Goal: Transaction & Acquisition: Purchase product/service

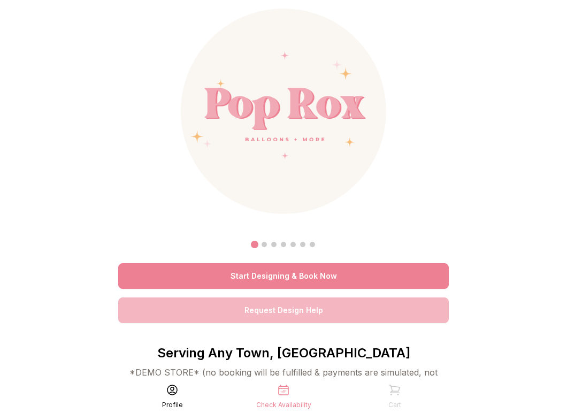
click at [274, 283] on link "Start Designing & Book Now" at bounding box center [283, 276] width 331 height 26
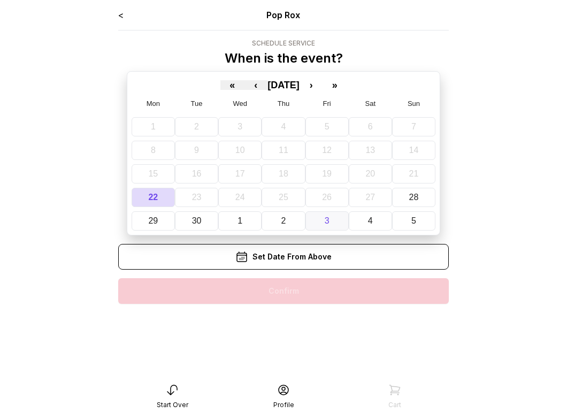
click at [332, 222] on button "3" at bounding box center [327, 220] width 43 height 19
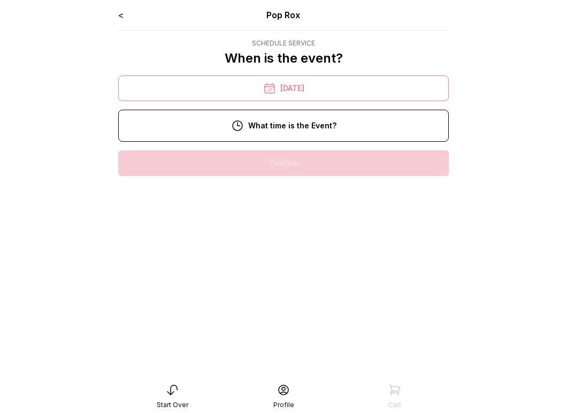
click at [293, 199] on div "6:00 pm" at bounding box center [284, 198] width 314 height 26
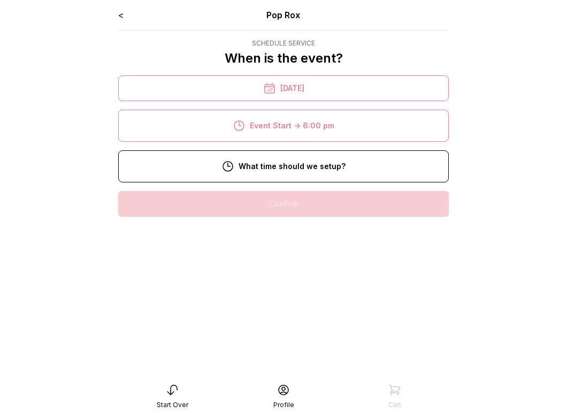
click at [293, 197] on div "11:00 am" at bounding box center [284, 204] width 314 height 26
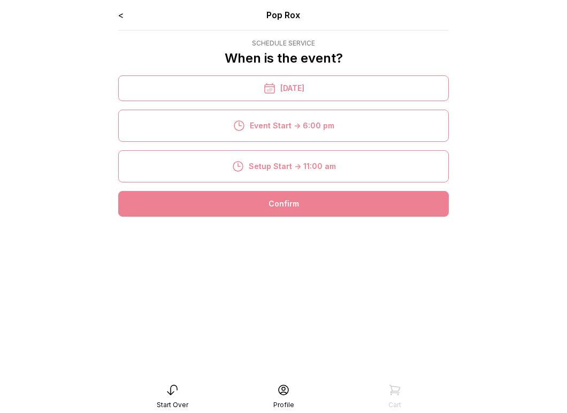
click at [289, 193] on div "Confirm" at bounding box center [283, 204] width 331 height 26
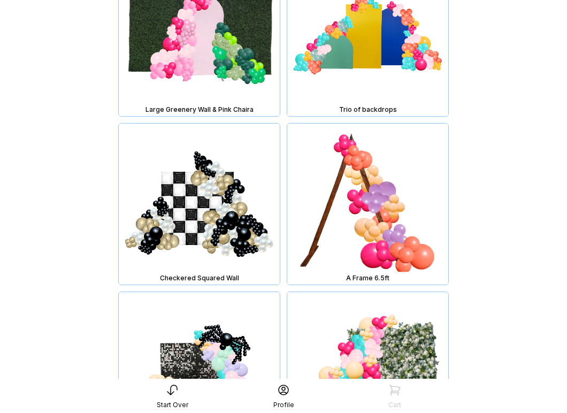
scroll to position [2362, 0]
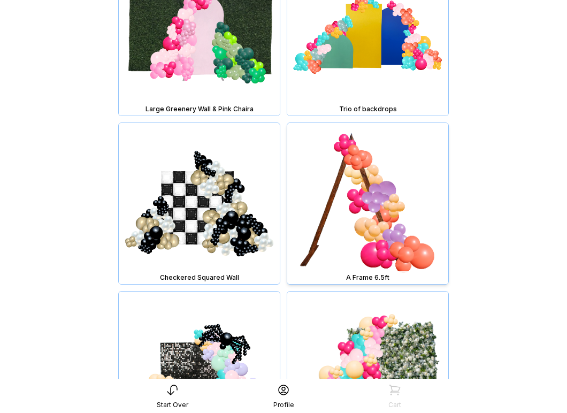
click at [369, 188] on img at bounding box center [367, 203] width 161 height 161
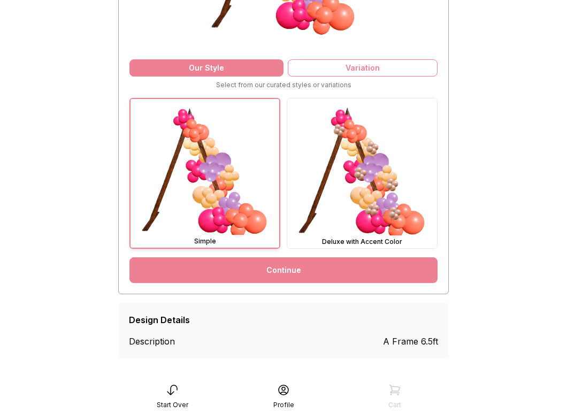
scroll to position [236, 0]
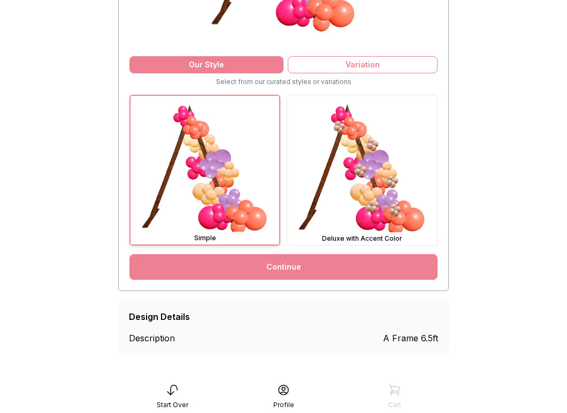
click at [298, 271] on link "Continue" at bounding box center [284, 267] width 308 height 26
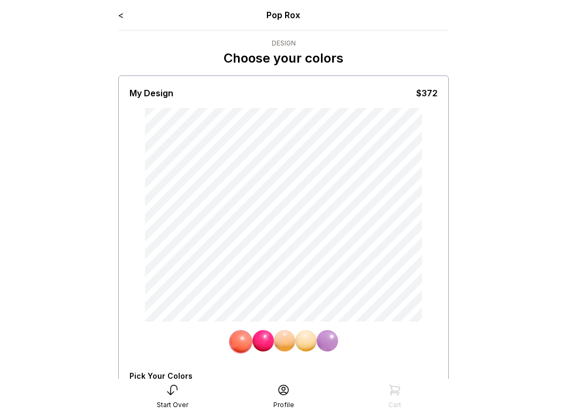
click at [122, 17] on link "<" at bounding box center [120, 15] width 5 height 11
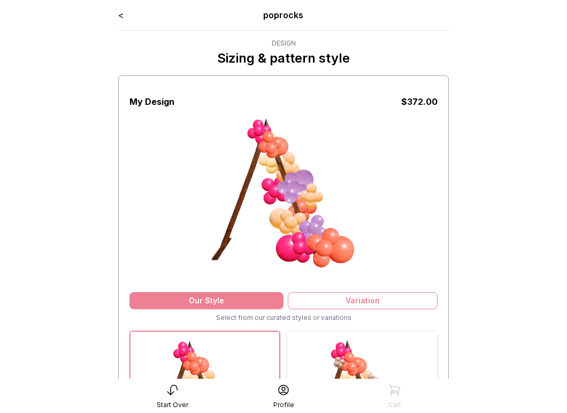
click at [378, 358] on img at bounding box center [362, 406] width 150 height 150
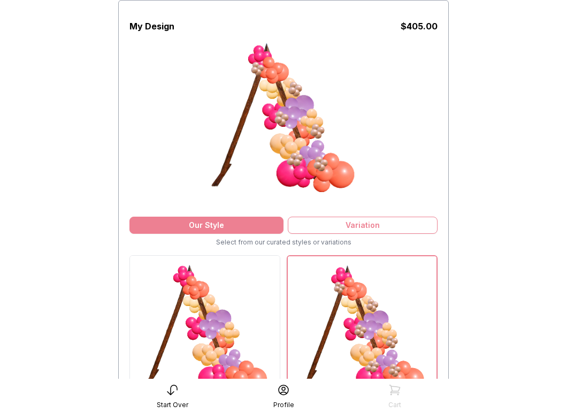
scroll to position [163, 0]
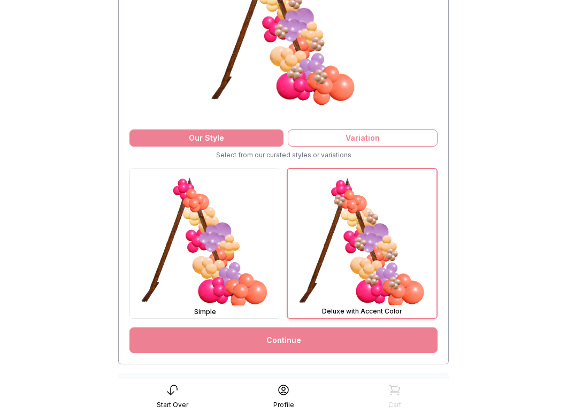
click at [359, 342] on link "Continue" at bounding box center [284, 341] width 308 height 26
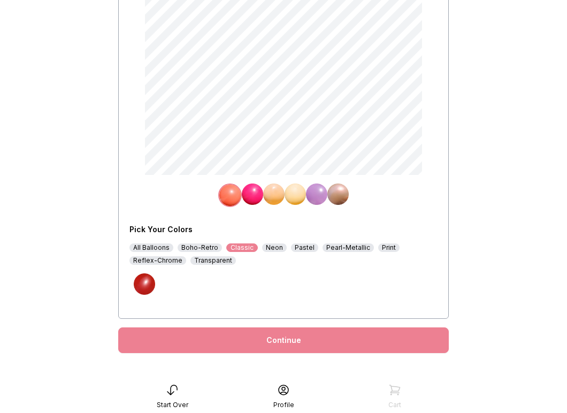
scroll to position [147, 0]
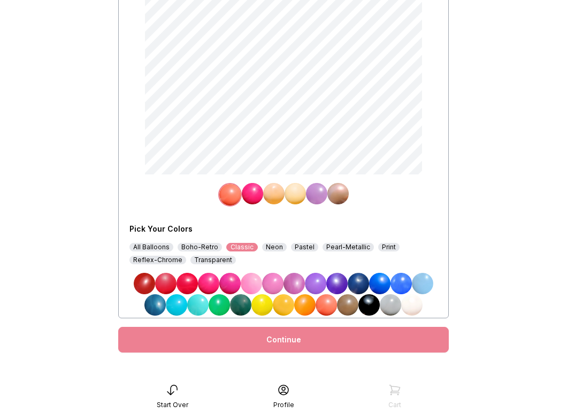
click at [295, 283] on img at bounding box center [294, 283] width 21 height 21
click at [340, 197] on img at bounding box center [338, 193] width 21 height 21
click at [295, 284] on img at bounding box center [294, 283] width 21 height 21
click at [294, 193] on img at bounding box center [293, 193] width 21 height 21
click at [293, 278] on img at bounding box center [294, 283] width 21 height 21
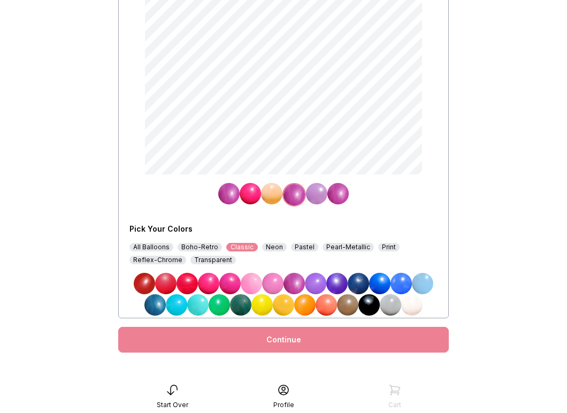
click at [253, 194] on img at bounding box center [250, 193] width 21 height 21
click at [192, 249] on div "Boho-Retro" at bounding box center [200, 247] width 44 height 9
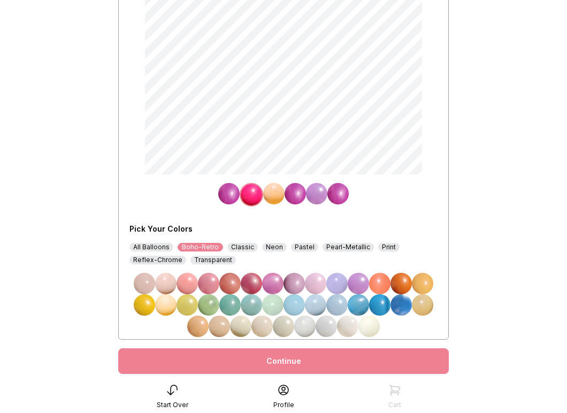
click at [425, 284] on img at bounding box center [422, 283] width 21 height 21
click at [279, 194] on img at bounding box center [273, 193] width 21 height 21
click at [400, 309] on img at bounding box center [401, 304] width 21 height 21
click at [316, 197] on img at bounding box center [316, 193] width 21 height 21
click at [426, 285] on img at bounding box center [422, 283] width 21 height 21
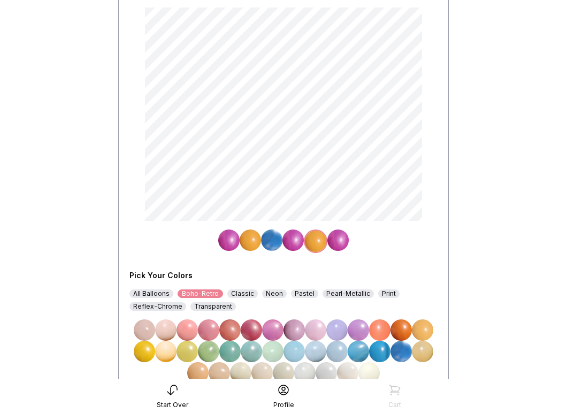
scroll to position [108, 0]
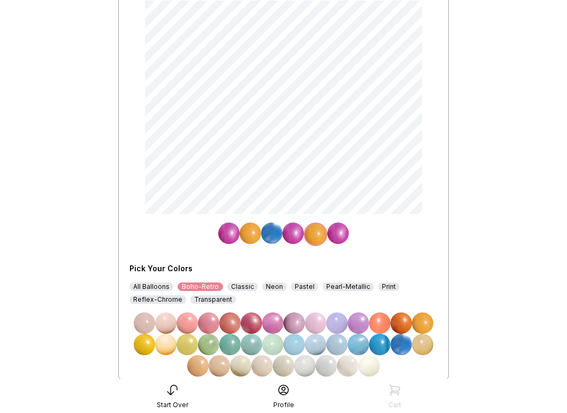
click at [362, 344] on img at bounding box center [358, 344] width 21 height 21
click at [272, 235] on img at bounding box center [271, 233] width 21 height 21
click at [355, 338] on img at bounding box center [358, 344] width 21 height 21
click at [424, 321] on img at bounding box center [422, 323] width 21 height 21
click at [250, 236] on img at bounding box center [250, 233] width 21 height 21
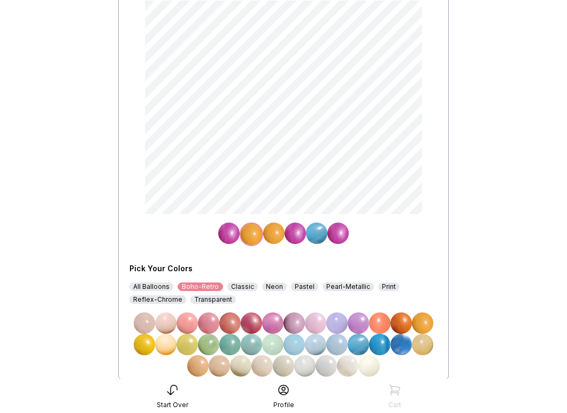
click at [313, 235] on img at bounding box center [316, 233] width 21 height 21
click at [425, 319] on img at bounding box center [422, 323] width 21 height 21
click at [253, 232] on img at bounding box center [250, 233] width 21 height 21
click at [361, 342] on img at bounding box center [358, 344] width 21 height 21
click at [273, 233] on img at bounding box center [273, 233] width 21 height 21
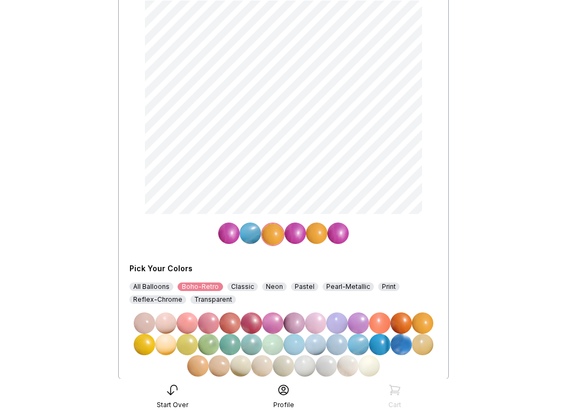
click at [361, 340] on img at bounding box center [358, 344] width 21 height 21
click at [232, 227] on img at bounding box center [228, 233] width 21 height 21
click at [362, 348] on img at bounding box center [358, 344] width 21 height 21
click at [253, 238] on img at bounding box center [252, 233] width 21 height 21
click at [276, 320] on img at bounding box center [272, 323] width 21 height 21
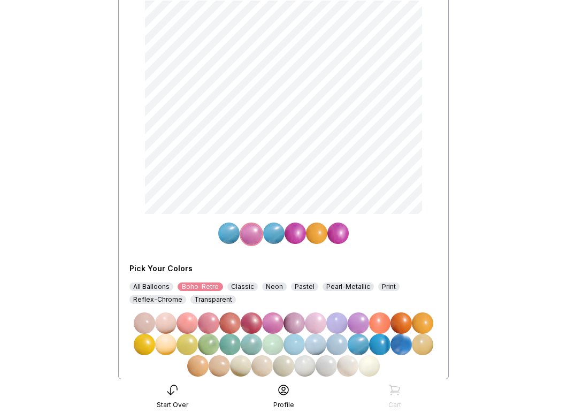
click at [279, 233] on img at bounding box center [273, 233] width 21 height 21
click at [276, 320] on img at bounding box center [272, 323] width 21 height 21
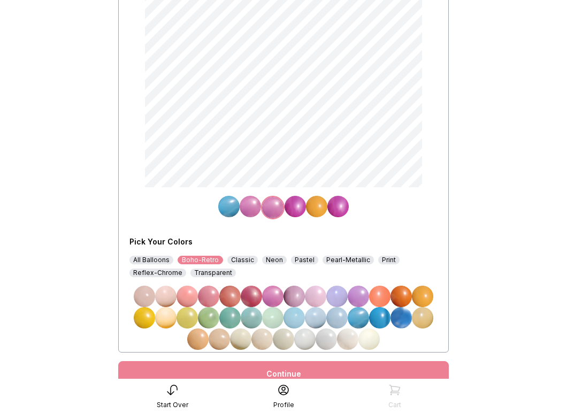
scroll to position [178, 0]
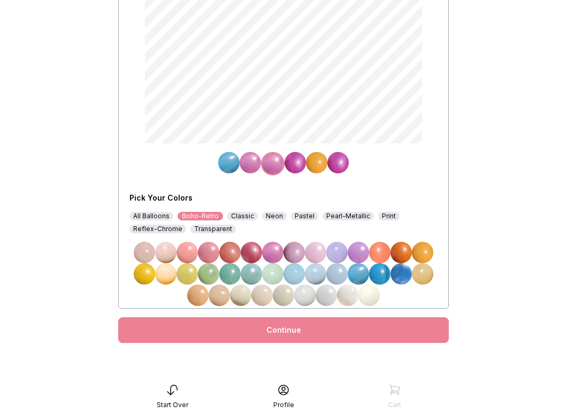
click at [297, 334] on div "Continue" at bounding box center [283, 330] width 331 height 26
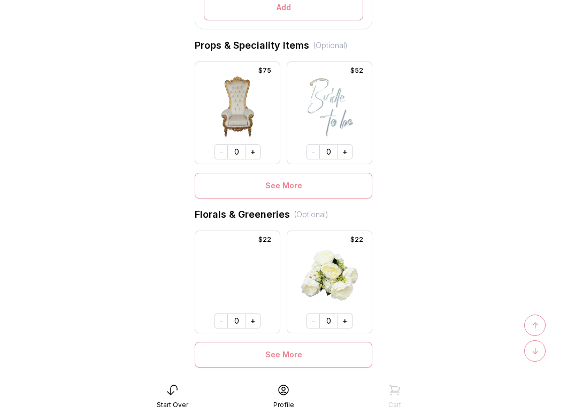
scroll to position [526, 0]
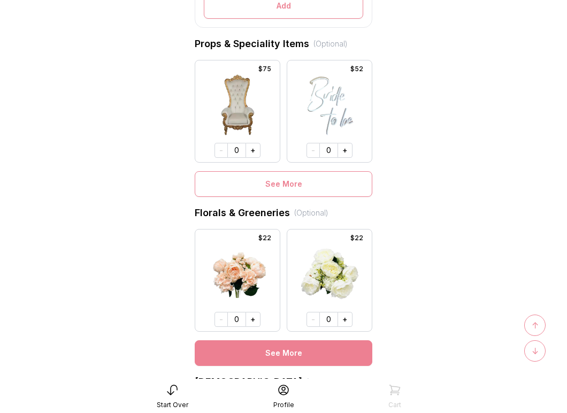
click at [290, 349] on button "See More" at bounding box center [284, 353] width 178 height 26
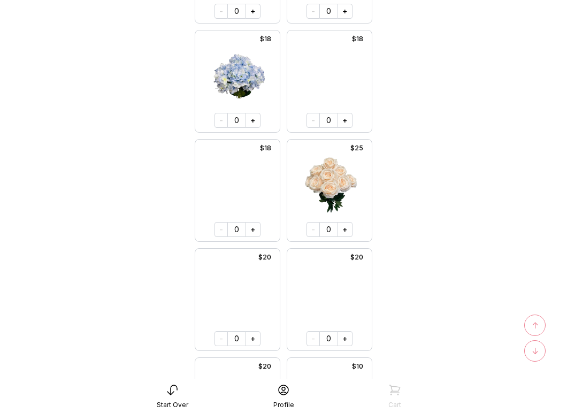
scroll to position [1604, 0]
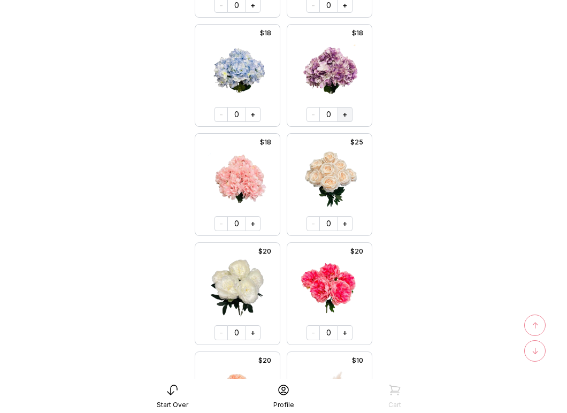
click at [343, 116] on button "+" at bounding box center [345, 114] width 15 height 15
click at [343, 116] on button "+" at bounding box center [344, 114] width 15 height 15
click at [343, 116] on button "+" at bounding box center [345, 114] width 15 height 15
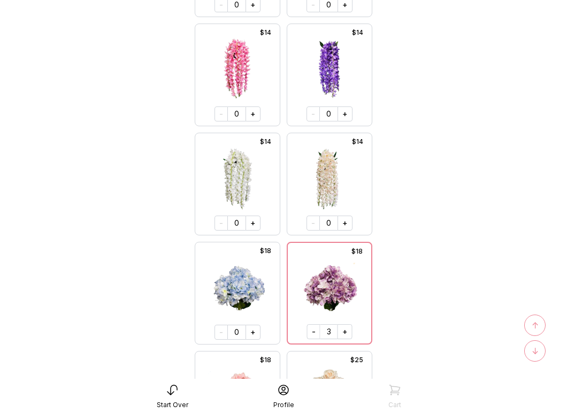
scroll to position [1406, 0]
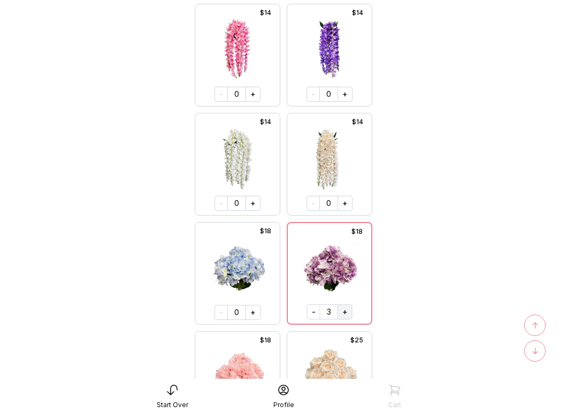
click at [345, 311] on button "+" at bounding box center [345, 312] width 15 height 15
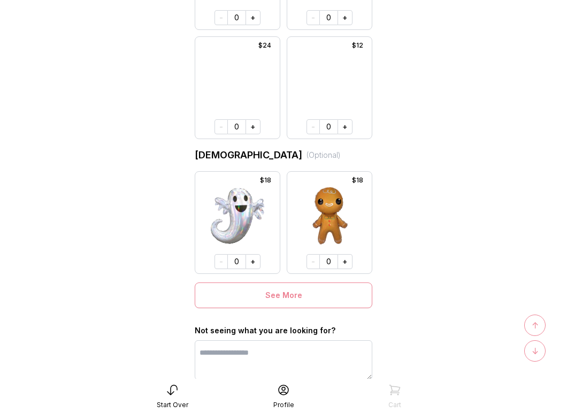
scroll to position [6289, 0]
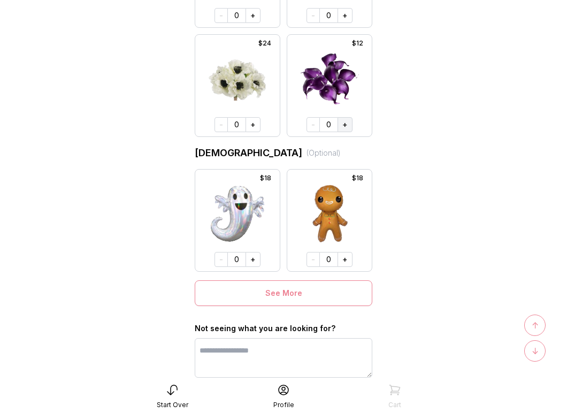
click at [345, 124] on button "+" at bounding box center [345, 124] width 15 height 15
click at [534, 326] on span "↑" at bounding box center [535, 325] width 7 height 13
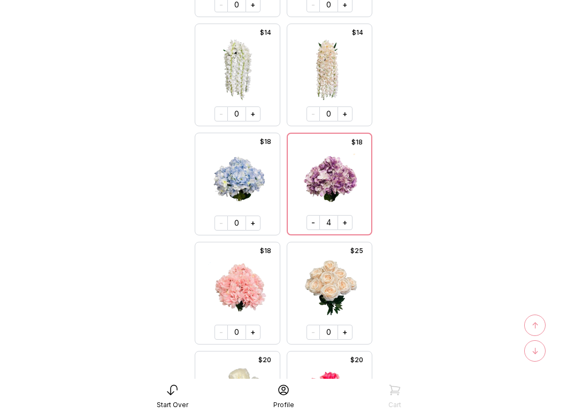
scroll to position [1509, 0]
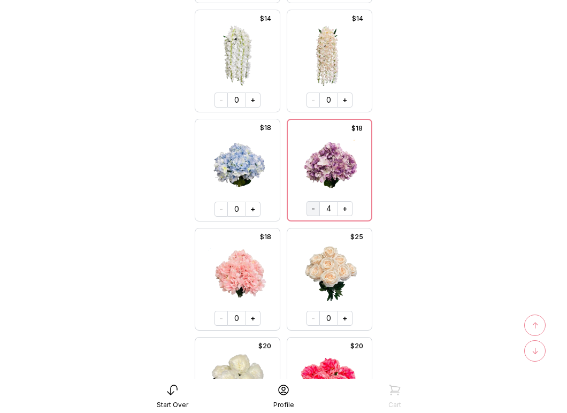
click at [312, 207] on button "-" at bounding box center [313, 208] width 13 height 15
click at [312, 207] on button "-" at bounding box center [314, 208] width 13 height 15
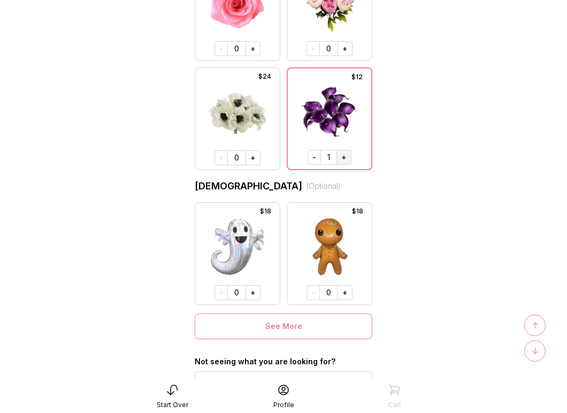
scroll to position [6265, 0]
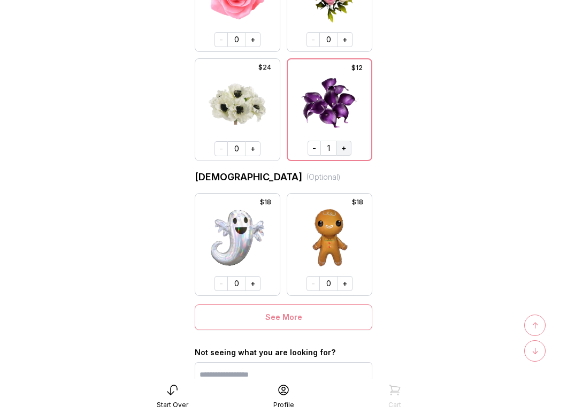
click at [346, 150] on button "+" at bounding box center [344, 148] width 15 height 15
click at [346, 150] on button "+" at bounding box center [345, 148] width 15 height 15
click at [537, 325] on span "↑" at bounding box center [535, 325] width 7 height 13
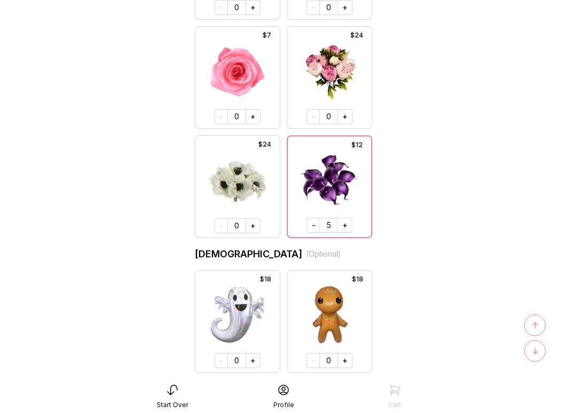
scroll to position [6220, 0]
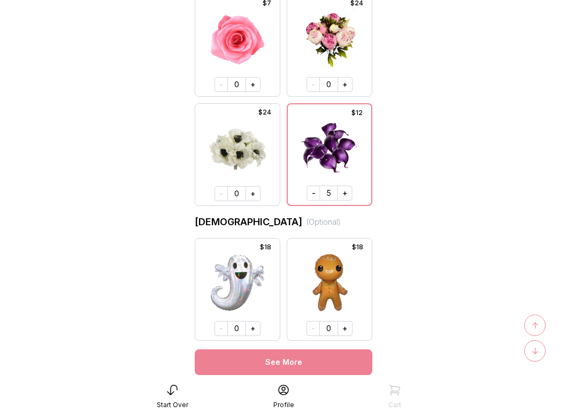
click at [353, 358] on button "See More" at bounding box center [284, 362] width 178 height 26
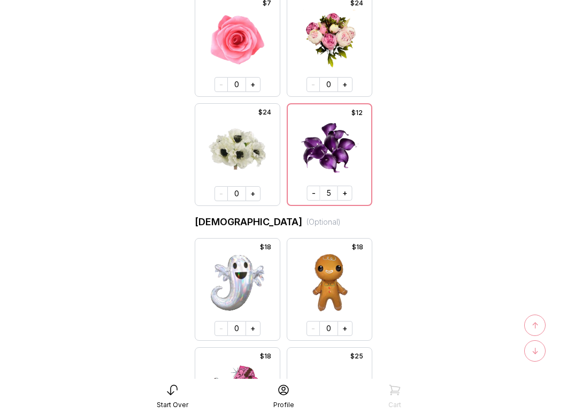
click at [535, 349] on span "↓" at bounding box center [535, 351] width 7 height 13
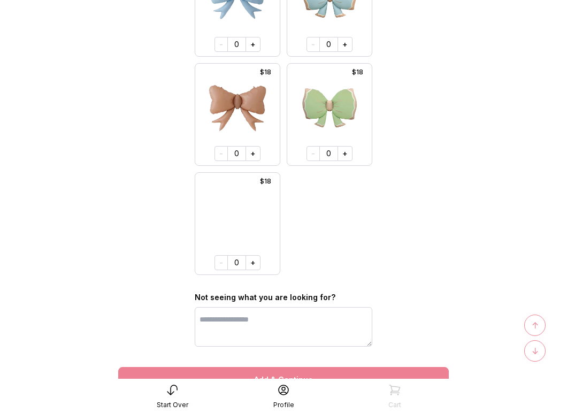
scroll to position [15279, 0]
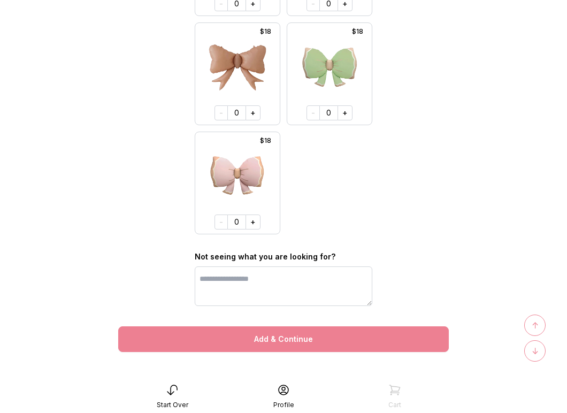
click at [317, 335] on button "Add & Continue" at bounding box center [283, 339] width 331 height 26
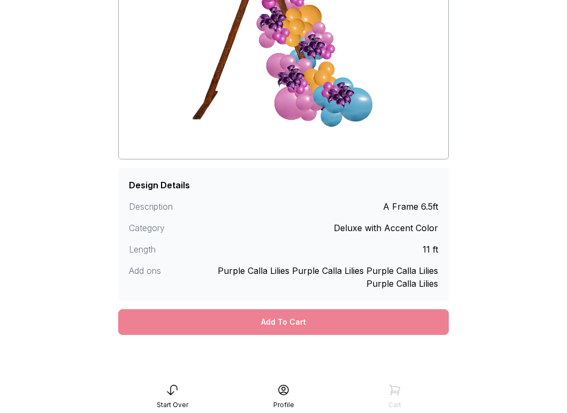
scroll to position [180, 0]
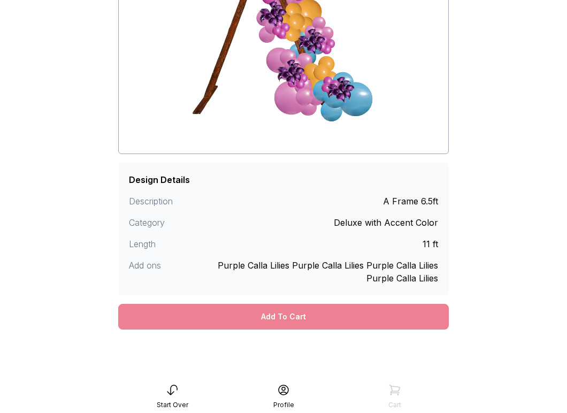
click at [314, 316] on div "Add To Cart" at bounding box center [283, 317] width 331 height 26
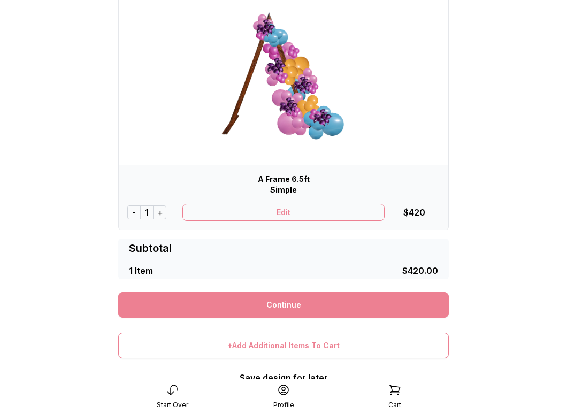
scroll to position [179, 0]
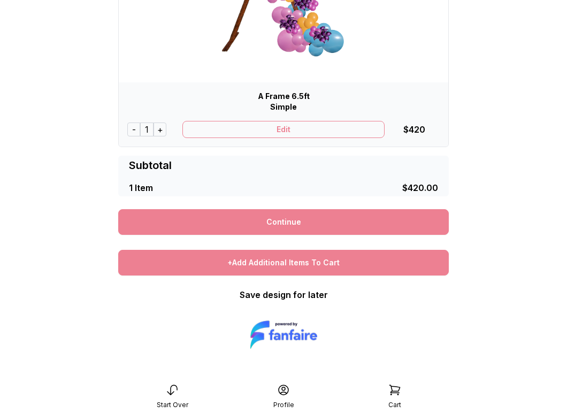
click at [273, 266] on div "+Add Additional Items To Cart" at bounding box center [283, 263] width 331 height 26
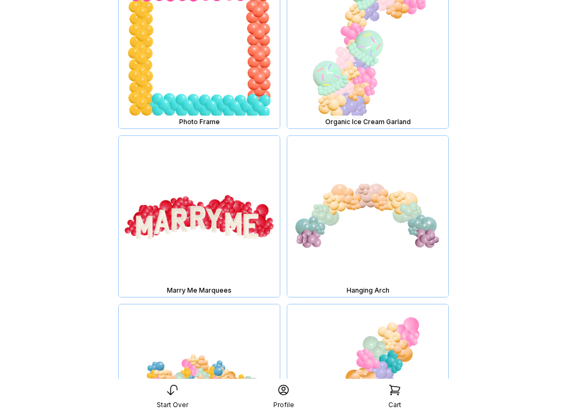
scroll to position [4271, 0]
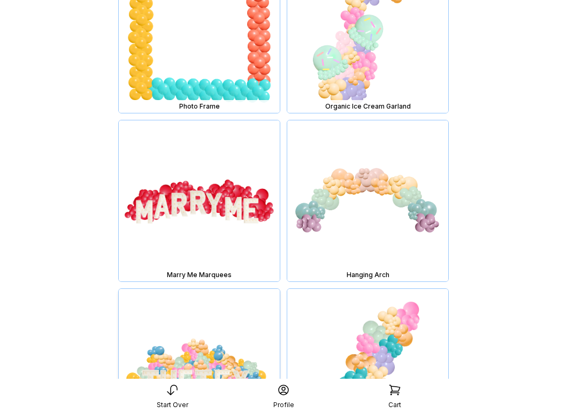
click at [220, 348] on img at bounding box center [199, 369] width 161 height 161
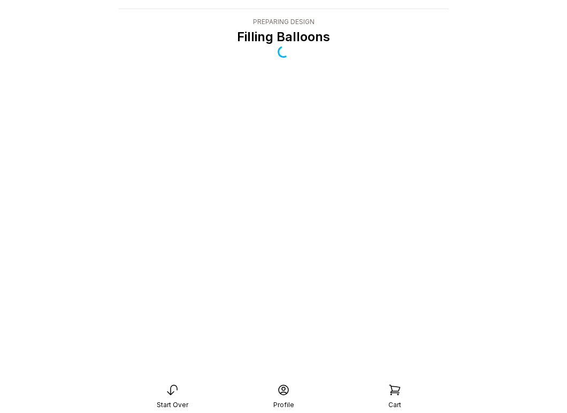
scroll to position [21, 0]
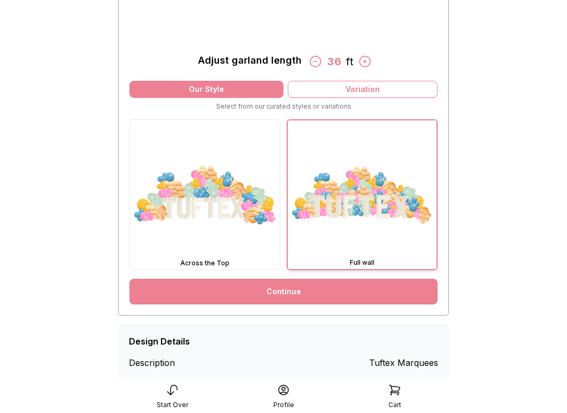
scroll to position [263, 0]
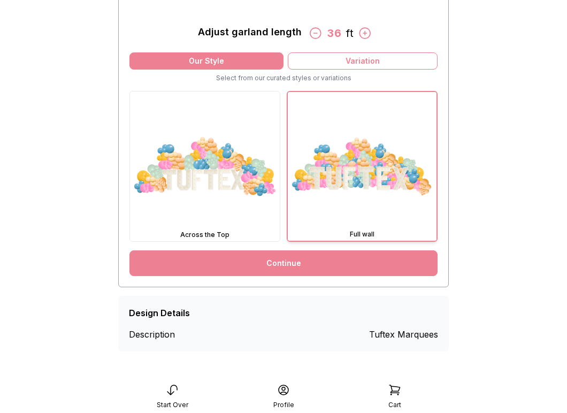
click at [309, 268] on link "Continue" at bounding box center [284, 263] width 308 height 26
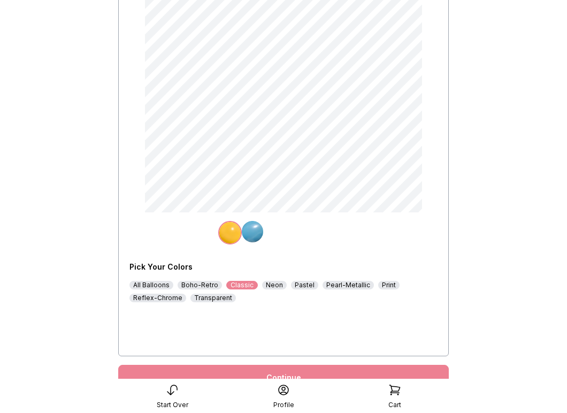
scroll to position [112, 0]
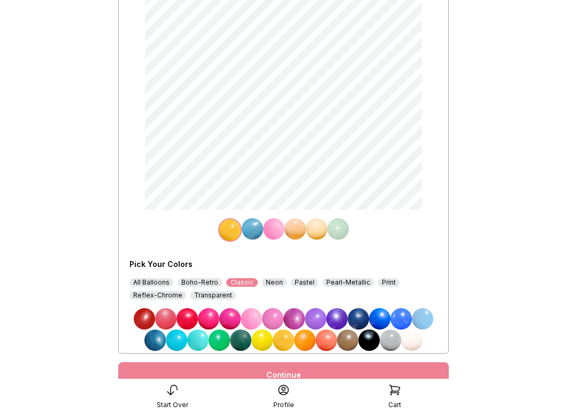
click at [163, 322] on img at bounding box center [165, 318] width 21 height 21
click at [248, 233] on img at bounding box center [252, 228] width 21 height 21
click at [260, 341] on img at bounding box center [262, 340] width 21 height 21
click at [270, 234] on img at bounding box center [273, 228] width 21 height 21
click at [382, 318] on img at bounding box center [379, 318] width 21 height 21
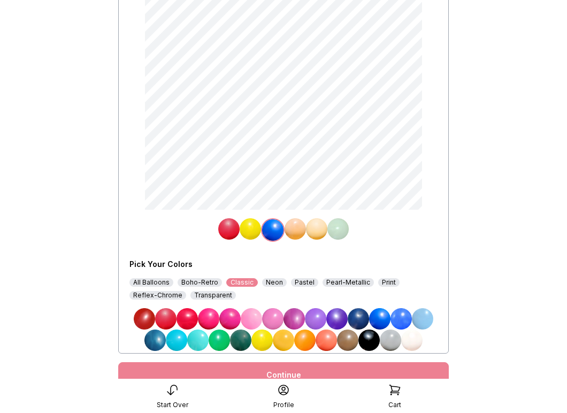
click at [294, 227] on img at bounding box center [295, 228] width 21 height 21
click at [169, 321] on img at bounding box center [165, 318] width 21 height 21
click at [315, 232] on img at bounding box center [316, 228] width 21 height 21
click at [267, 342] on img at bounding box center [262, 340] width 21 height 21
click at [339, 231] on img at bounding box center [338, 228] width 21 height 21
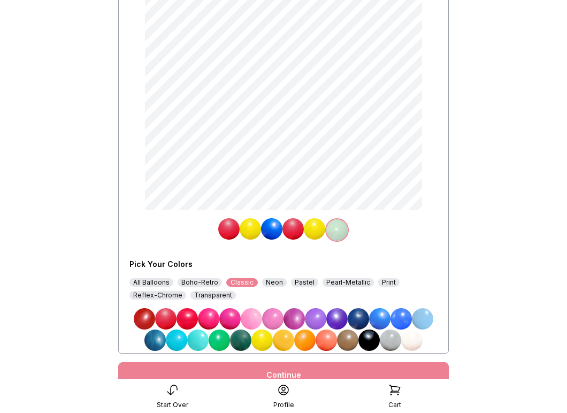
click at [381, 317] on img at bounding box center [379, 318] width 21 height 21
click at [353, 375] on div "Continue" at bounding box center [283, 375] width 331 height 26
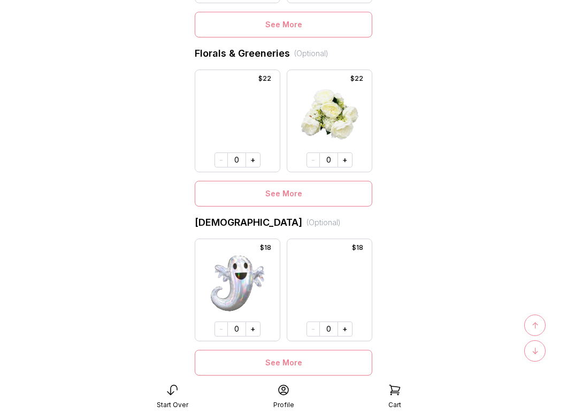
scroll to position [827, 0]
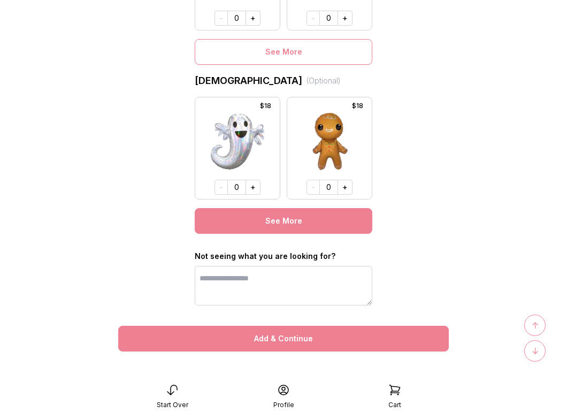
click at [307, 226] on button "See More" at bounding box center [284, 221] width 178 height 26
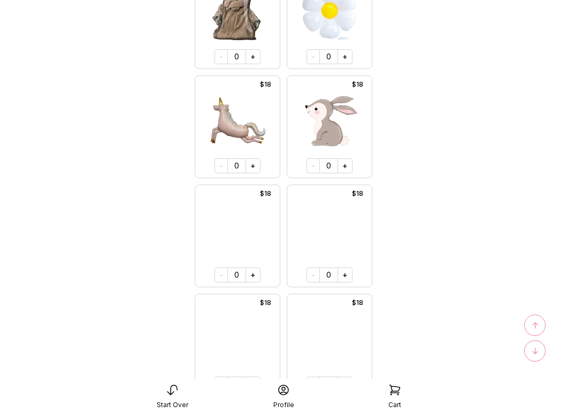
scroll to position [3618, 0]
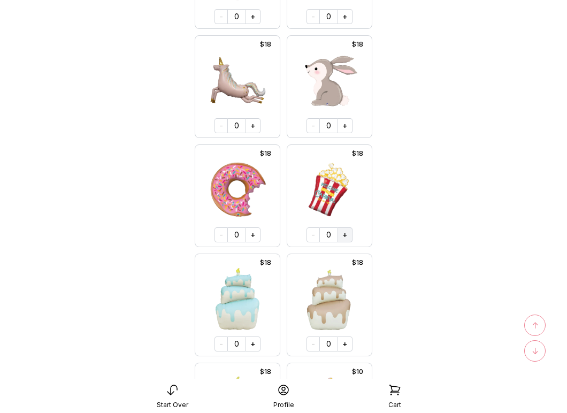
click at [343, 232] on button "+" at bounding box center [345, 234] width 15 height 15
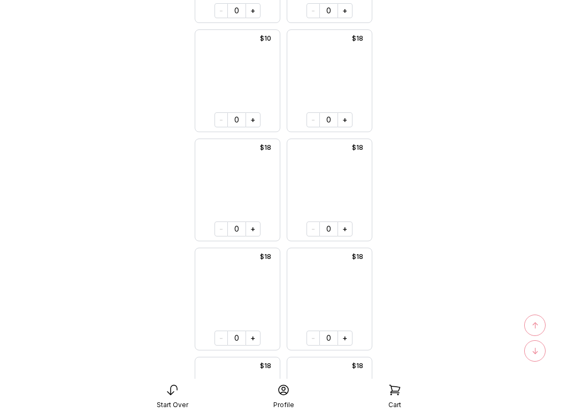
scroll to position [6791, 0]
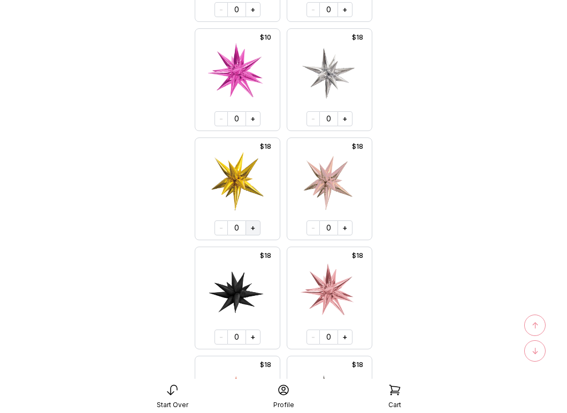
click at [256, 227] on button "+" at bounding box center [253, 228] width 15 height 15
click at [256, 227] on button "+" at bounding box center [252, 227] width 15 height 15
click at [256, 227] on button "+" at bounding box center [253, 227] width 15 height 15
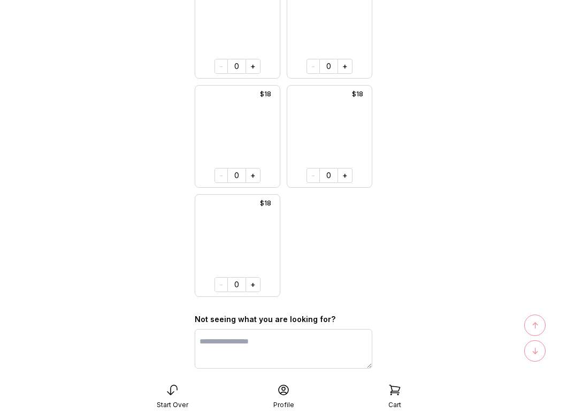
scroll to position [9745, 0]
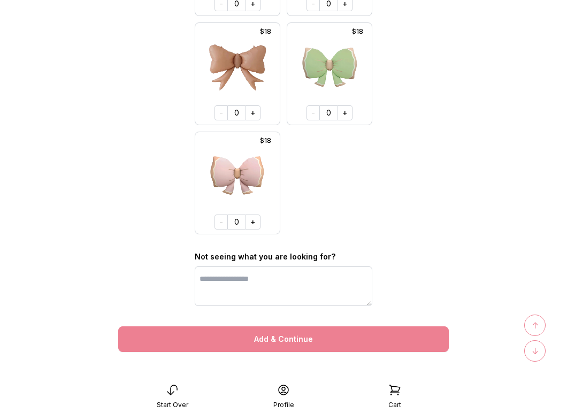
click at [298, 340] on button "Add & Continue" at bounding box center [283, 339] width 331 height 26
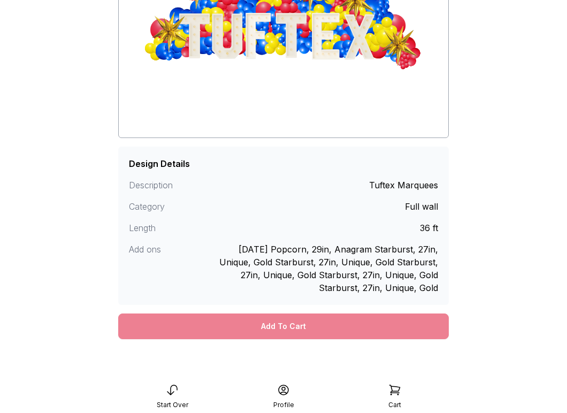
scroll to position [206, 0]
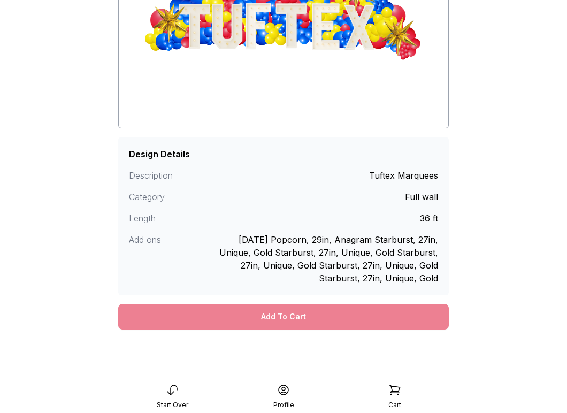
click at [269, 320] on div "Add To Cart" at bounding box center [283, 317] width 331 height 26
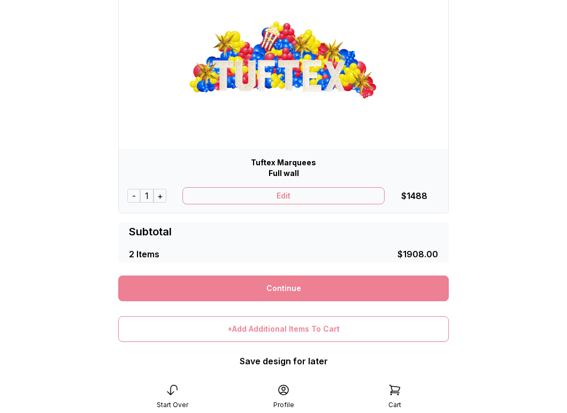
scroll to position [400, 0]
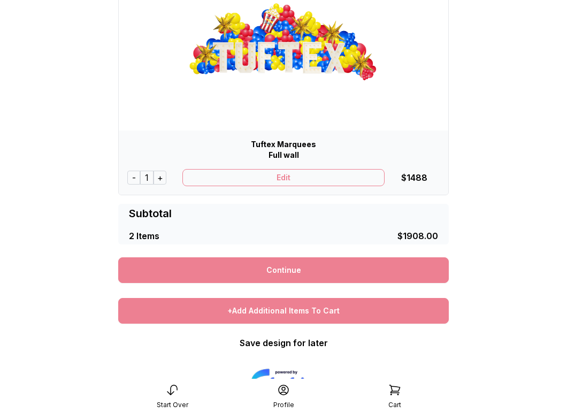
click at [297, 305] on div "+Add Additional Items To Cart" at bounding box center [283, 311] width 331 height 26
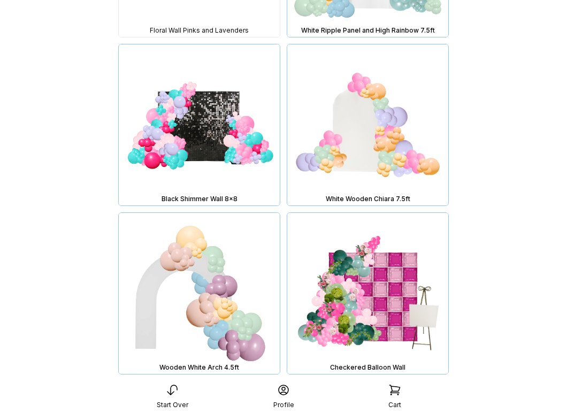
scroll to position [250, 0]
click at [245, 156] on img at bounding box center [199, 124] width 161 height 161
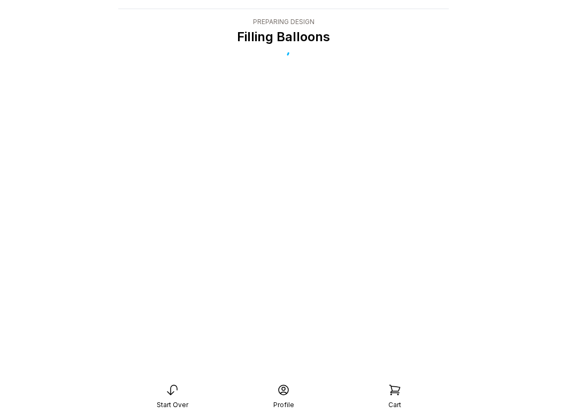
scroll to position [21, 0]
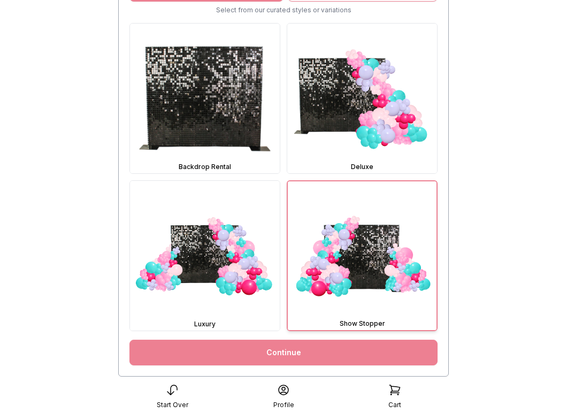
scroll to position [310, 0]
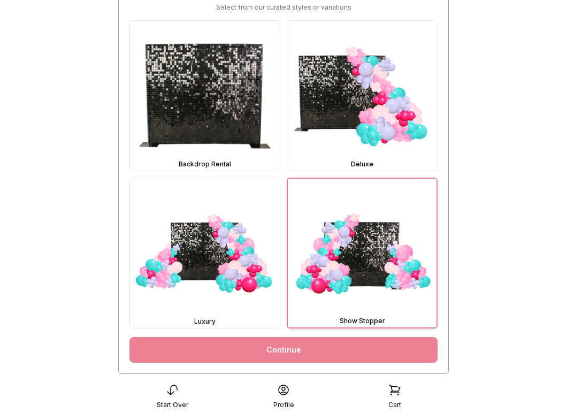
click at [302, 349] on link "Continue" at bounding box center [284, 350] width 308 height 26
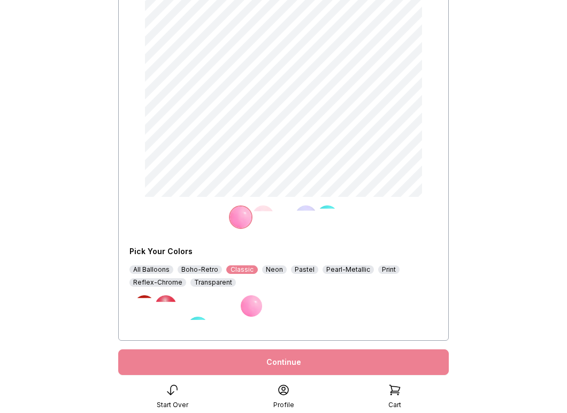
scroll to position [147, 0]
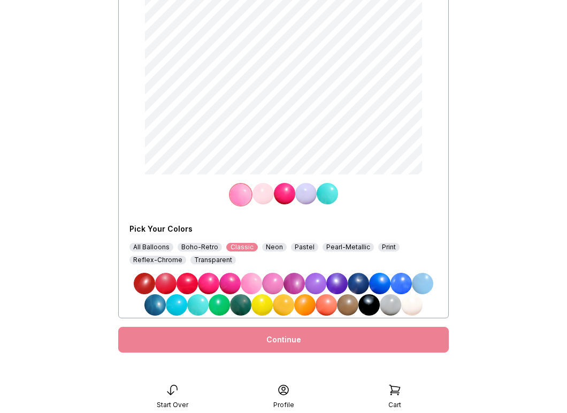
click at [304, 199] on img at bounding box center [305, 193] width 21 height 21
click at [407, 284] on img at bounding box center [401, 283] width 21 height 21
click at [282, 198] on img at bounding box center [282, 193] width 21 height 21
click at [166, 248] on div "All Balloons" at bounding box center [152, 247] width 44 height 9
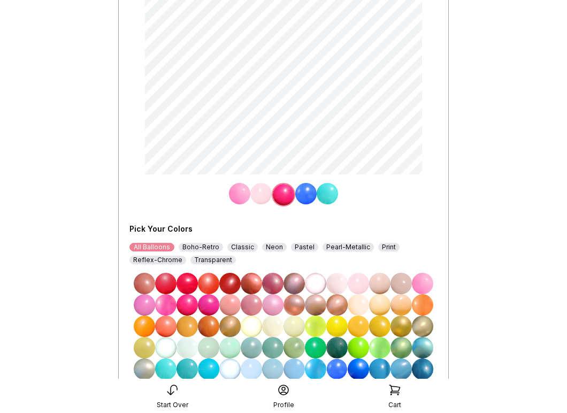
click at [300, 331] on img at bounding box center [294, 326] width 21 height 21
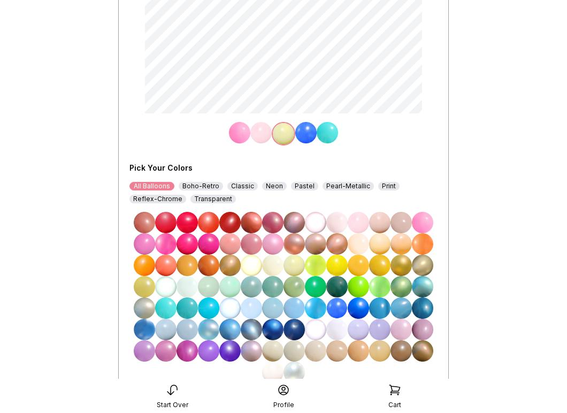
scroll to position [209, 0]
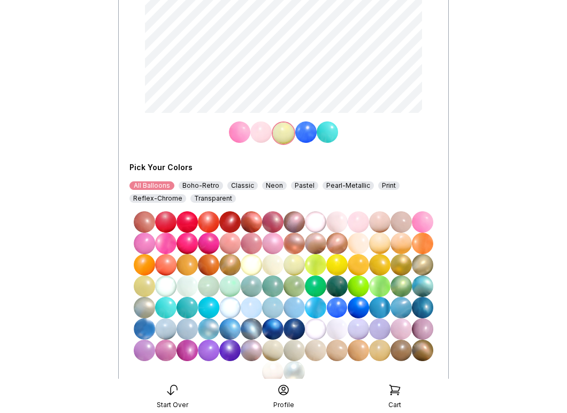
click at [146, 286] on img at bounding box center [144, 286] width 21 height 21
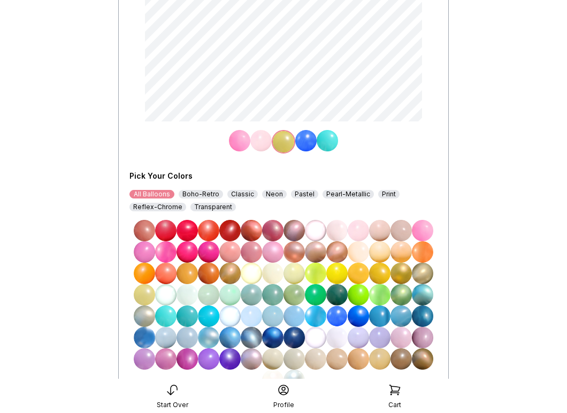
scroll to position [199, 0]
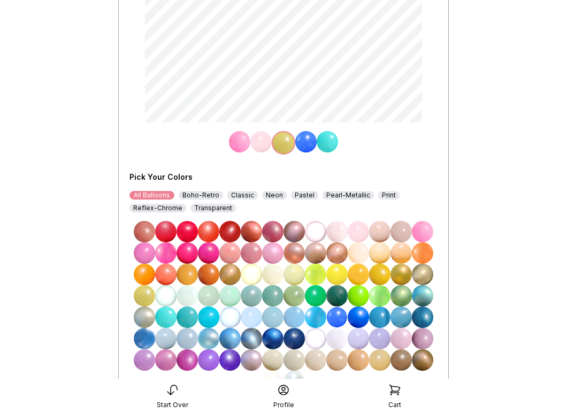
click at [337, 273] on img at bounding box center [336, 274] width 21 height 21
click at [238, 146] on img at bounding box center [239, 141] width 21 height 21
click at [382, 300] on img at bounding box center [379, 295] width 21 height 21
click at [264, 142] on img at bounding box center [263, 141] width 21 height 21
click at [210, 359] on img at bounding box center [208, 359] width 21 height 21
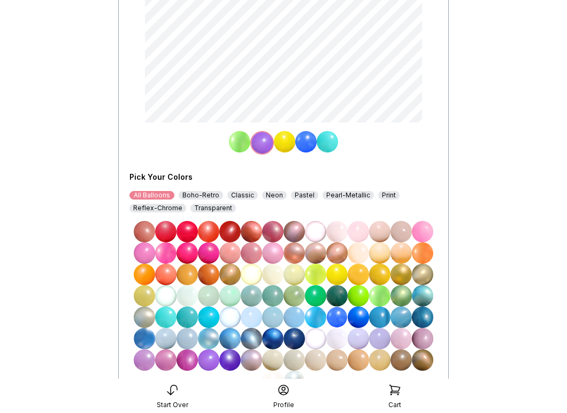
click at [286, 143] on img at bounding box center [284, 141] width 21 height 21
click at [184, 232] on img at bounding box center [187, 231] width 21 height 21
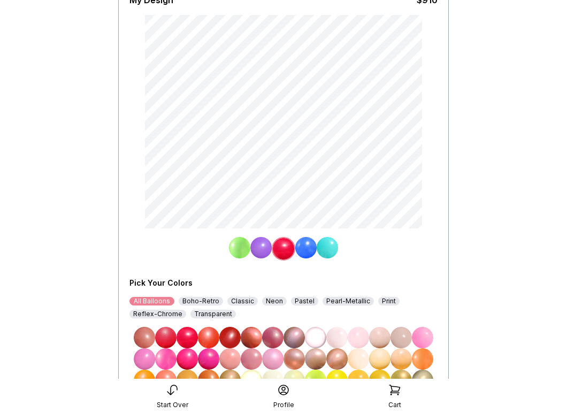
scroll to position [93, 0]
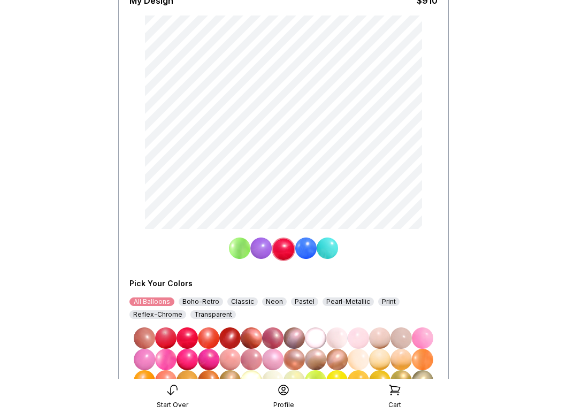
click at [264, 251] on img at bounding box center [260, 248] width 21 height 21
click at [422, 333] on img at bounding box center [422, 338] width 21 height 21
click at [285, 252] on img at bounding box center [284, 248] width 21 height 21
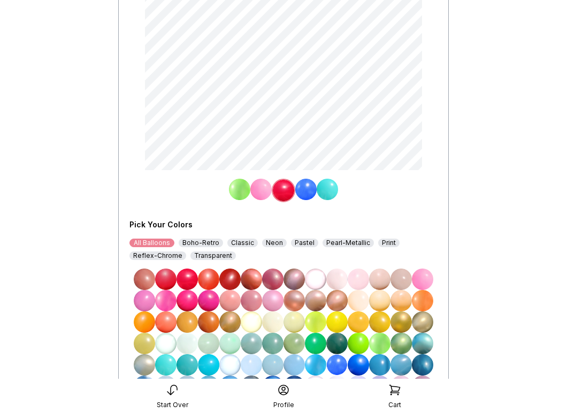
scroll to position [152, 0]
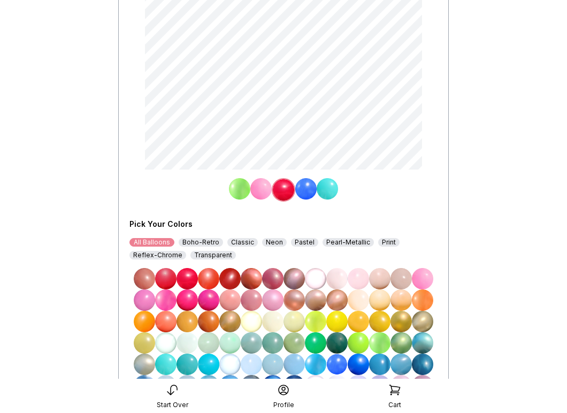
click at [360, 341] on img at bounding box center [358, 342] width 21 height 21
click at [306, 189] on img at bounding box center [305, 188] width 21 height 21
click at [165, 297] on img at bounding box center [165, 300] width 21 height 21
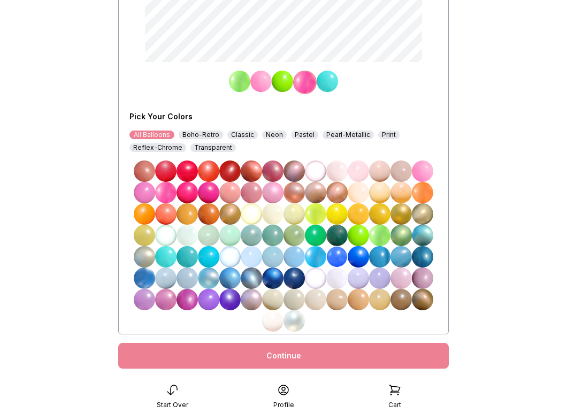
scroll to position [278, 0]
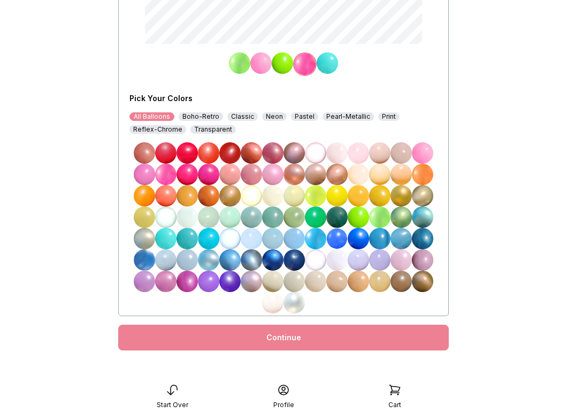
click at [300, 332] on div "Continue" at bounding box center [283, 338] width 331 height 26
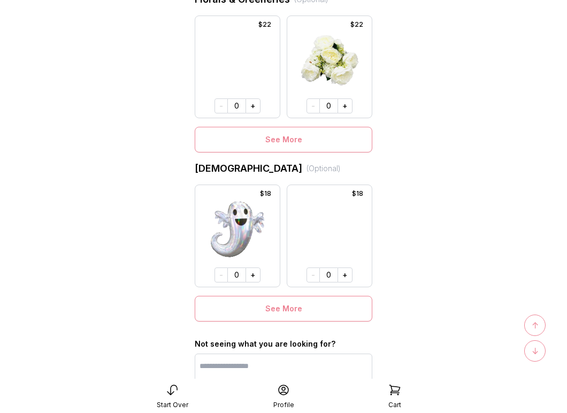
scroll to position [740, 0]
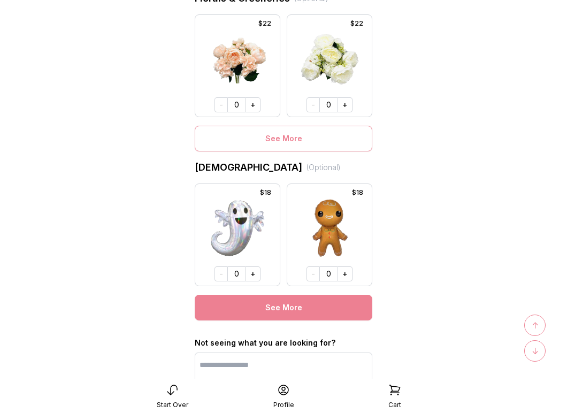
click at [297, 313] on button "See More" at bounding box center [284, 308] width 178 height 26
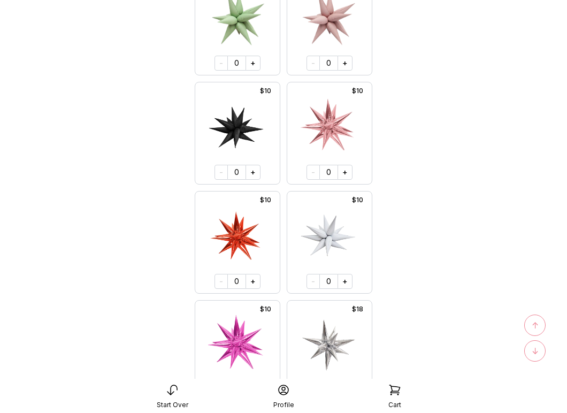
scroll to position [6523, 0]
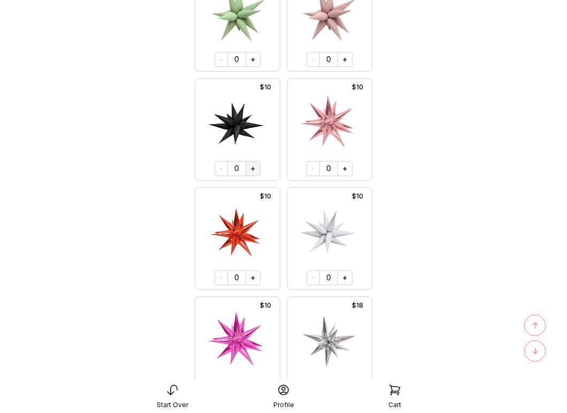
click at [254, 170] on button "+" at bounding box center [253, 168] width 15 height 15
click at [254, 170] on button "+" at bounding box center [252, 168] width 15 height 15
click at [254, 170] on button "+" at bounding box center [253, 168] width 15 height 15
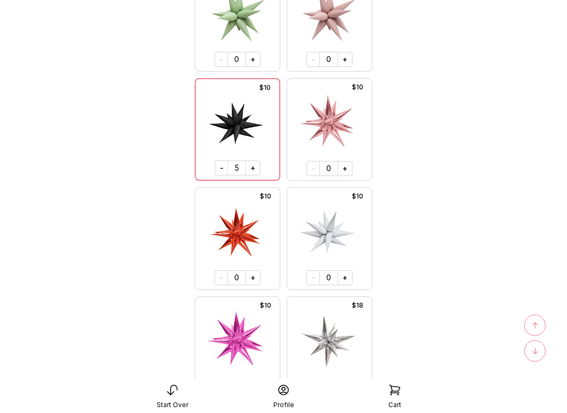
click at [536, 323] on span "↑" at bounding box center [535, 325] width 7 height 13
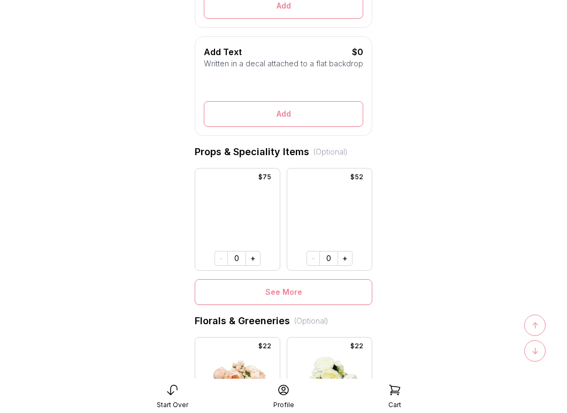
scroll to position [430, 0]
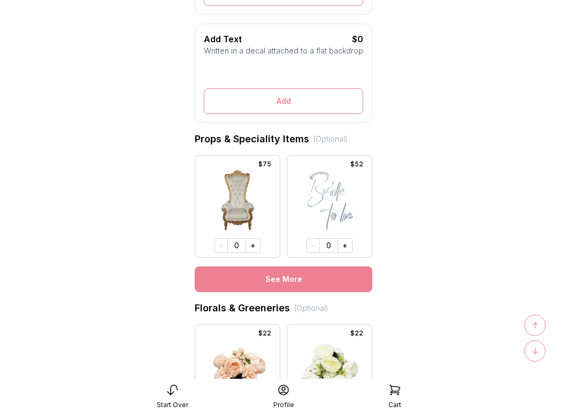
click at [286, 279] on button "See More" at bounding box center [284, 280] width 178 height 26
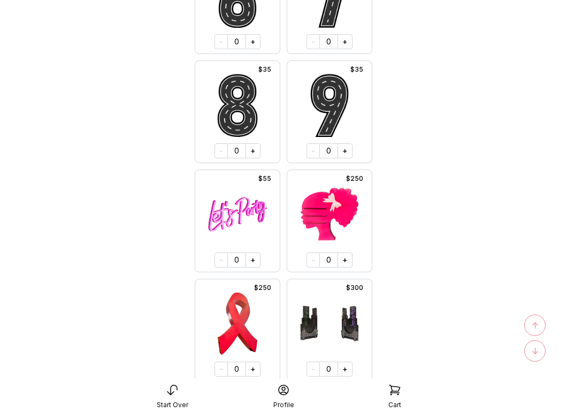
scroll to position [5335, 0]
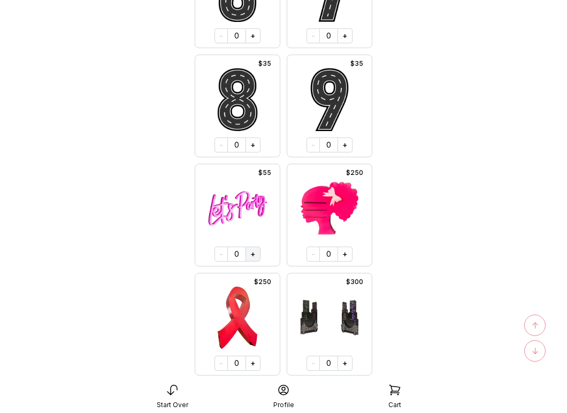
click at [253, 255] on button "+" at bounding box center [253, 254] width 15 height 15
click at [534, 324] on span "↑" at bounding box center [535, 325] width 7 height 13
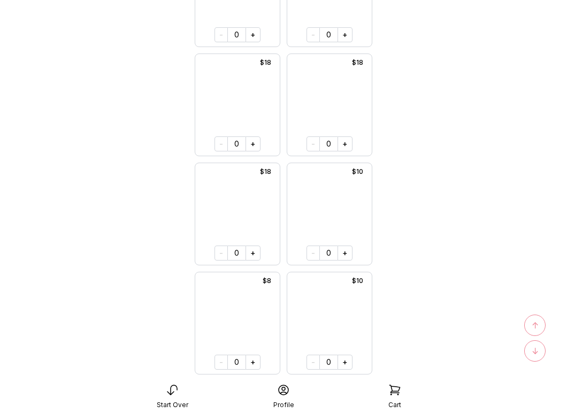
scroll to position [15825, 0]
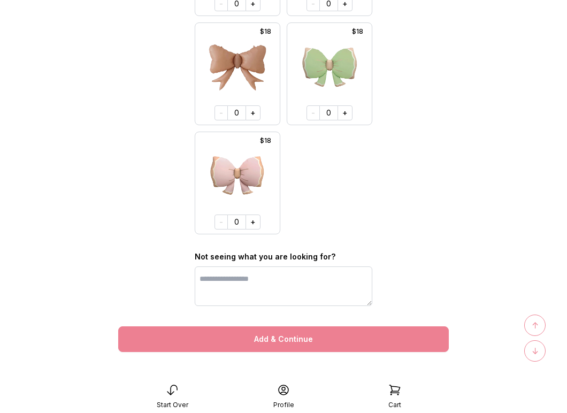
click at [355, 339] on button "Add & Continue" at bounding box center [283, 339] width 331 height 26
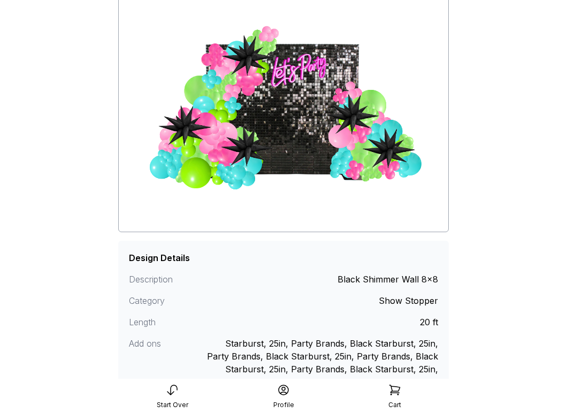
scroll to position [151, 0]
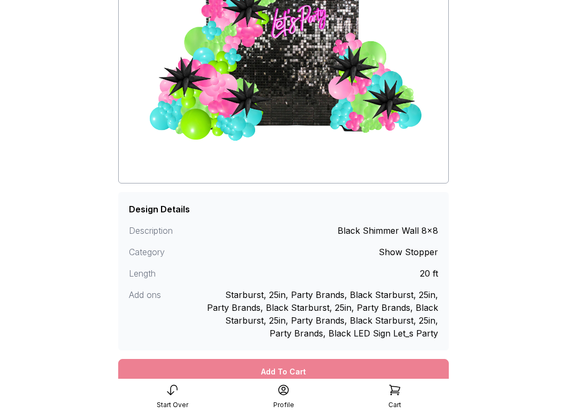
click at [302, 366] on div "Add To Cart" at bounding box center [283, 372] width 331 height 26
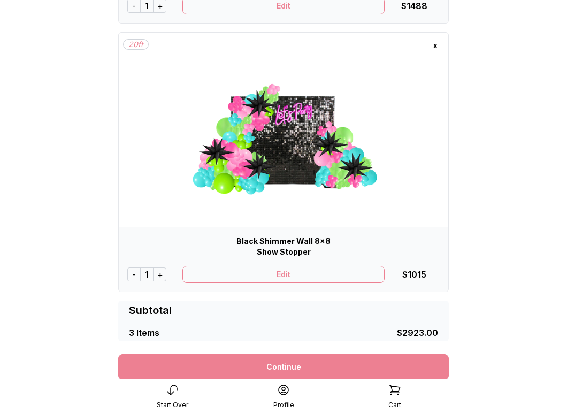
scroll to position [716, 0]
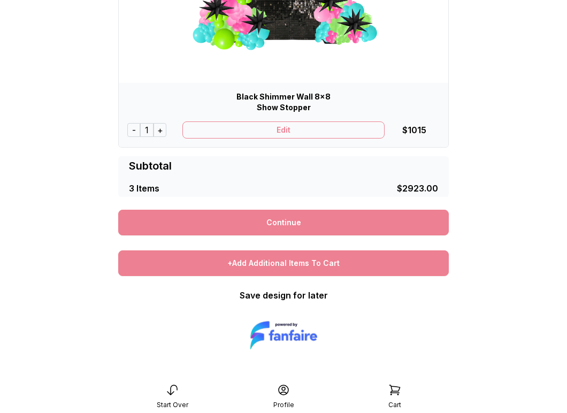
click at [273, 265] on div "+Add Additional Items To Cart" at bounding box center [283, 263] width 331 height 26
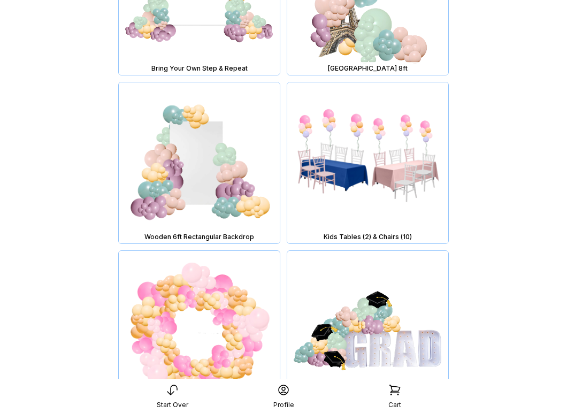
scroll to position [1395, 0]
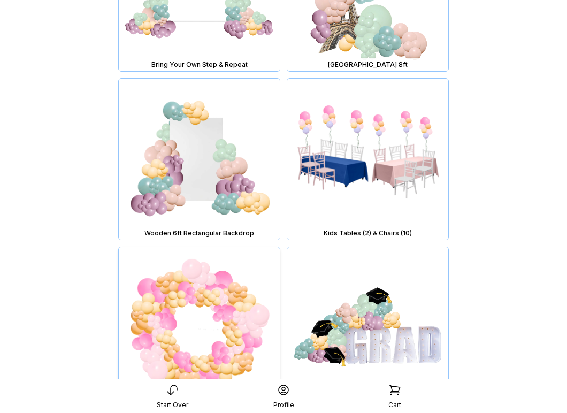
click at [221, 305] on img at bounding box center [199, 327] width 161 height 161
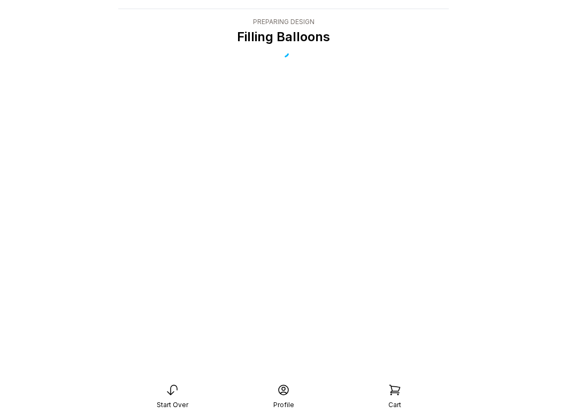
scroll to position [21, 0]
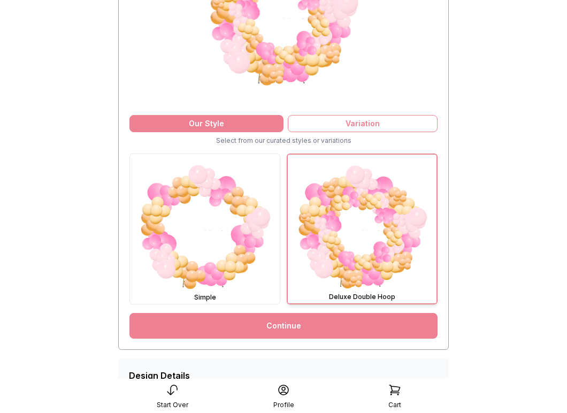
scroll to position [240, 0]
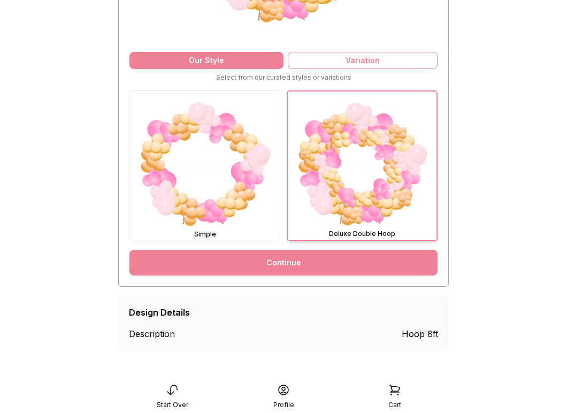
click at [277, 265] on link "Continue" at bounding box center [284, 263] width 308 height 26
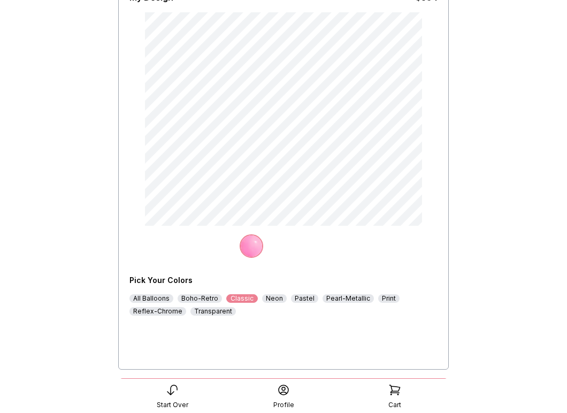
scroll to position [106, 0]
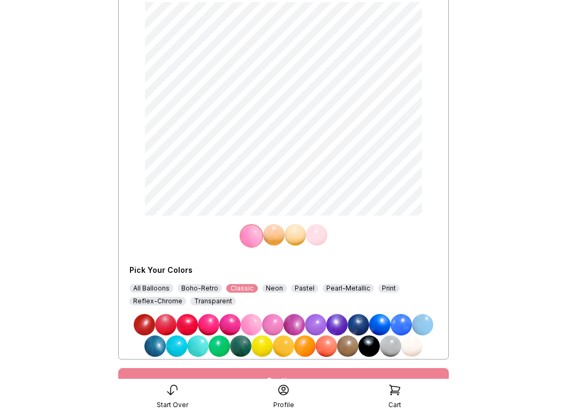
click at [159, 288] on div "All Balloons" at bounding box center [152, 288] width 44 height 9
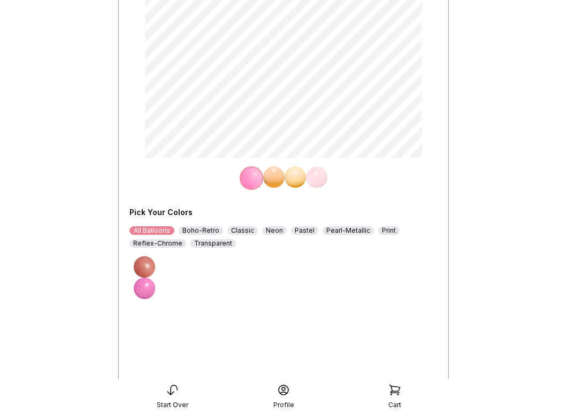
scroll to position [165, 0]
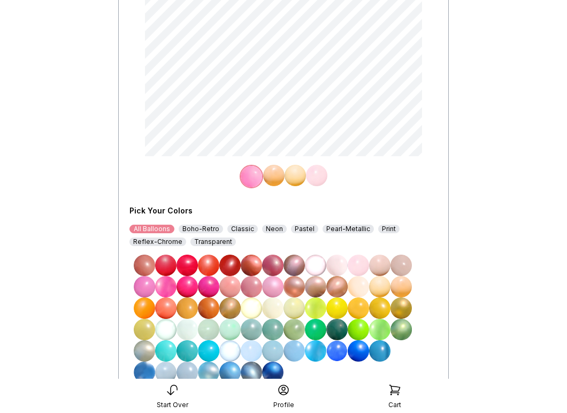
click at [273, 178] on img at bounding box center [273, 175] width 21 height 21
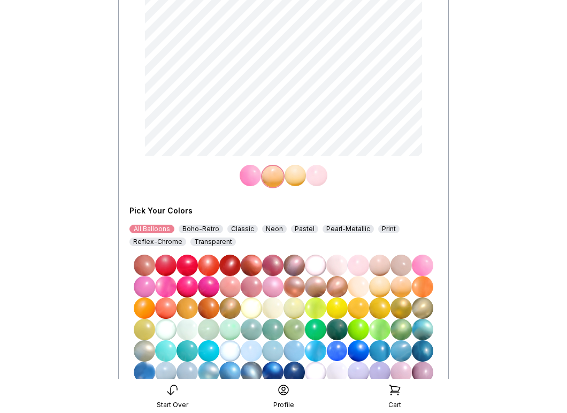
click at [163, 354] on img at bounding box center [165, 350] width 21 height 21
click at [291, 180] on img at bounding box center [295, 175] width 21 height 21
click at [291, 308] on img at bounding box center [294, 308] width 21 height 21
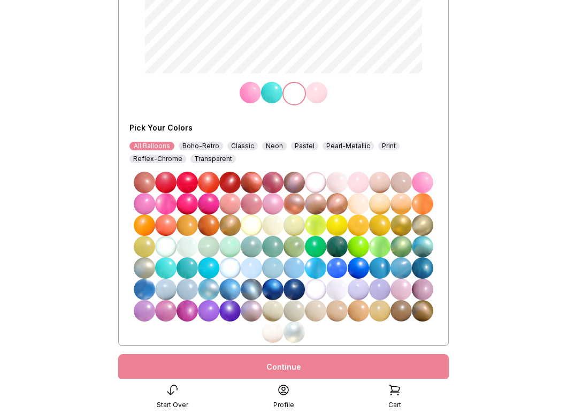
scroll to position [253, 0]
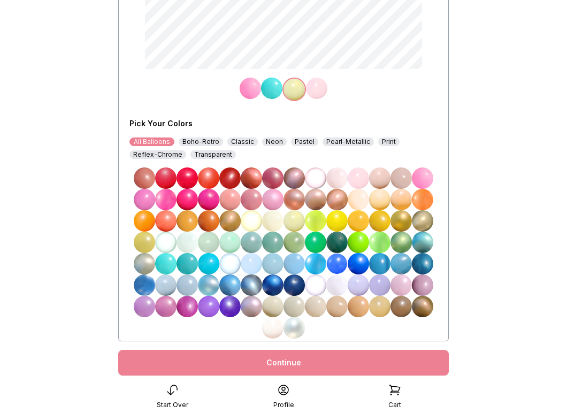
click at [303, 362] on div "Continue" at bounding box center [283, 363] width 331 height 26
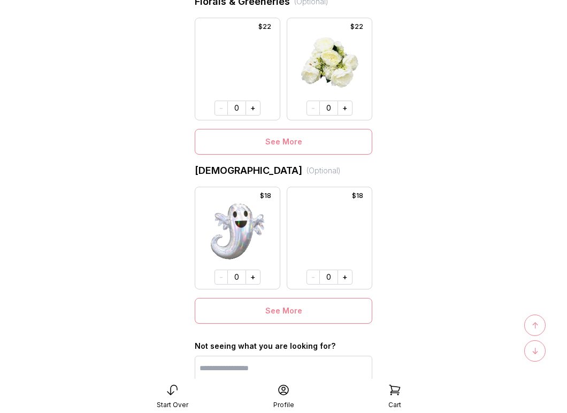
scroll to position [738, 0]
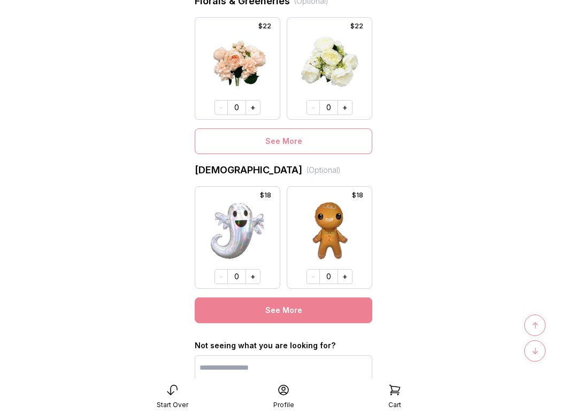
click at [295, 314] on button "See More" at bounding box center [284, 311] width 178 height 26
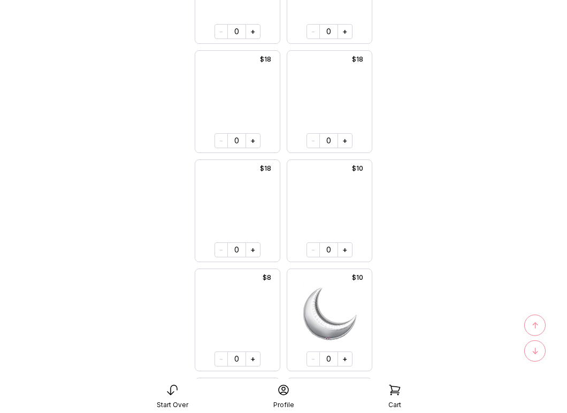
scroll to position [3822, 0]
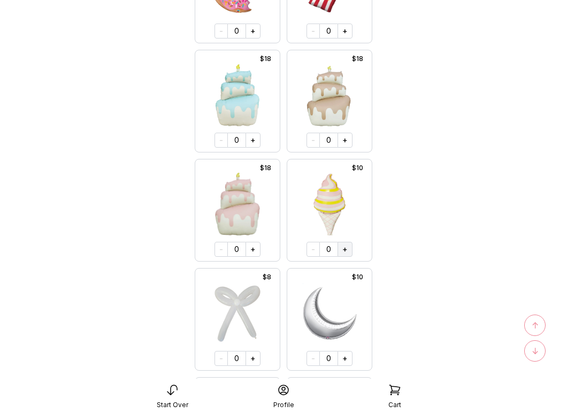
click at [343, 245] on button "+" at bounding box center [345, 249] width 15 height 15
click at [252, 143] on button "+" at bounding box center [253, 140] width 15 height 15
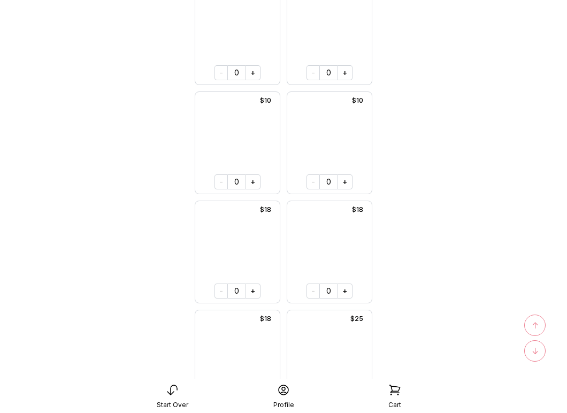
scroll to position [5532, 0]
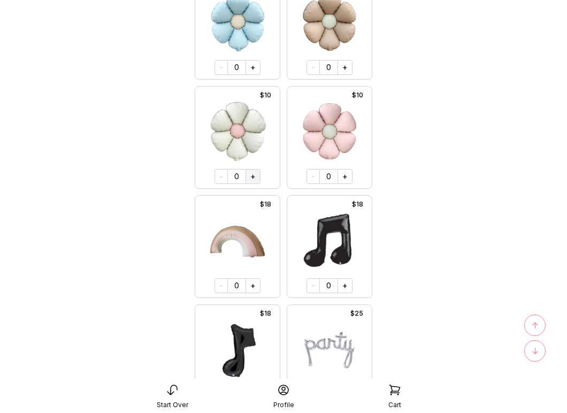
click at [256, 177] on button "+" at bounding box center [253, 176] width 15 height 15
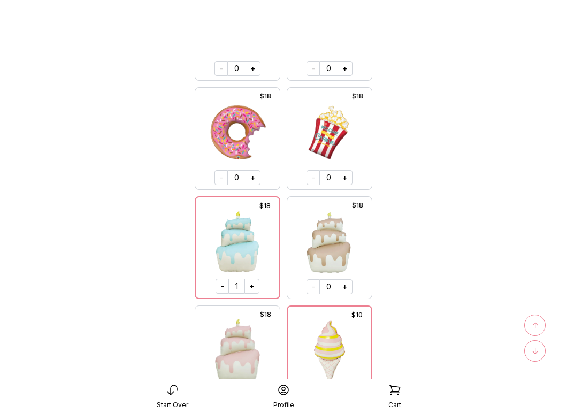
scroll to position [3704, 0]
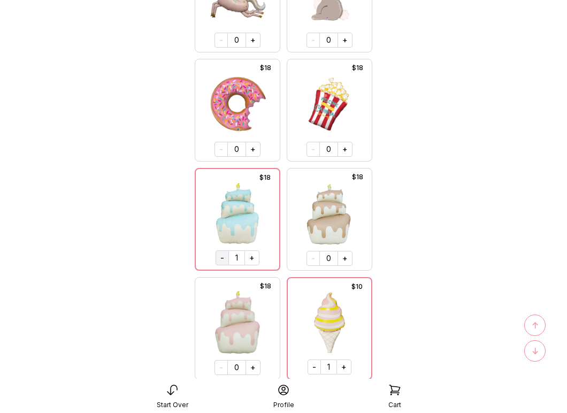
click at [223, 257] on button "-" at bounding box center [222, 257] width 13 height 15
click at [310, 364] on button "-" at bounding box center [314, 367] width 13 height 15
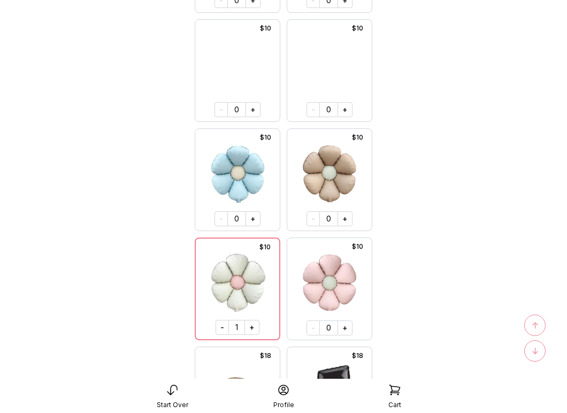
scroll to position [5384, 0]
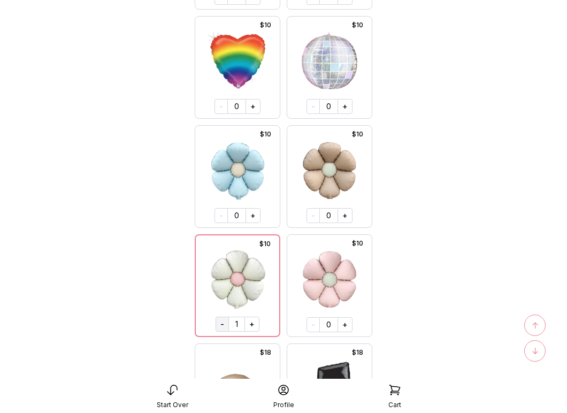
click at [222, 325] on button "-" at bounding box center [222, 324] width 13 height 15
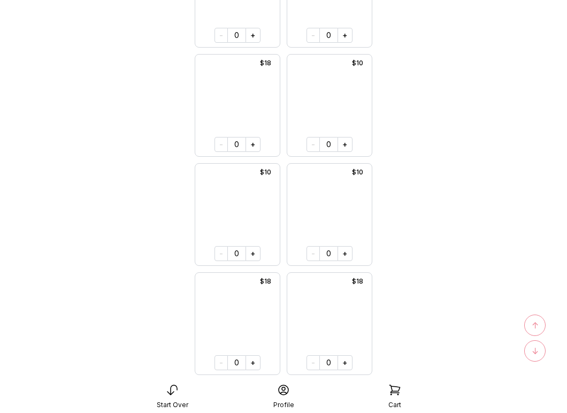
scroll to position [6002, 0]
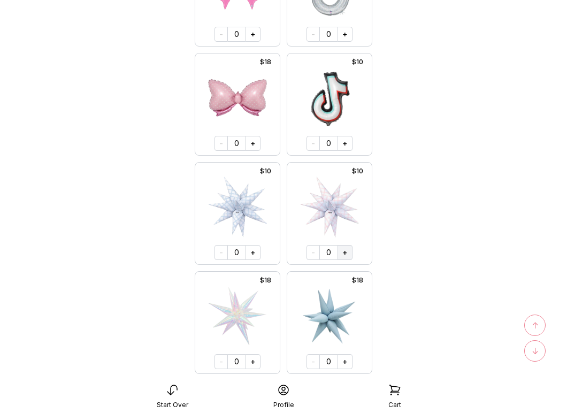
click at [343, 250] on button "+" at bounding box center [345, 252] width 15 height 15
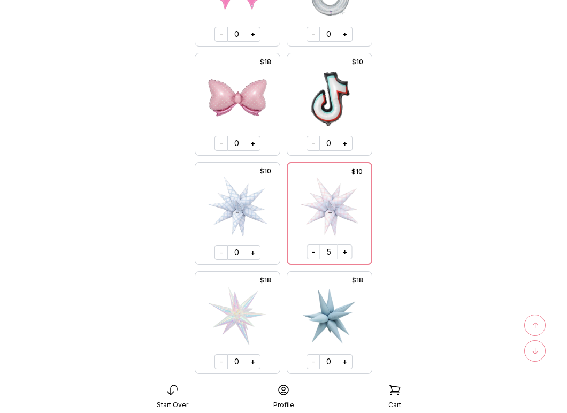
click at [535, 328] on span "↑" at bounding box center [535, 325] width 7 height 13
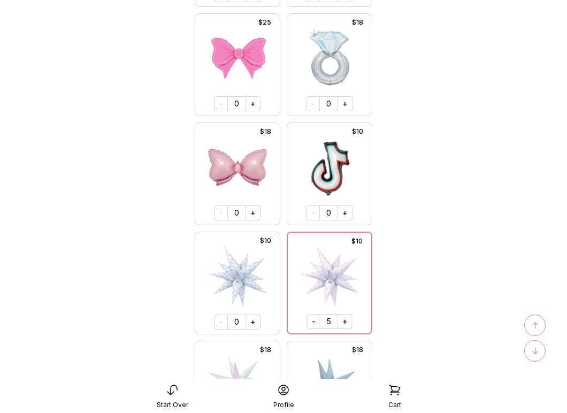
scroll to position [5935, 0]
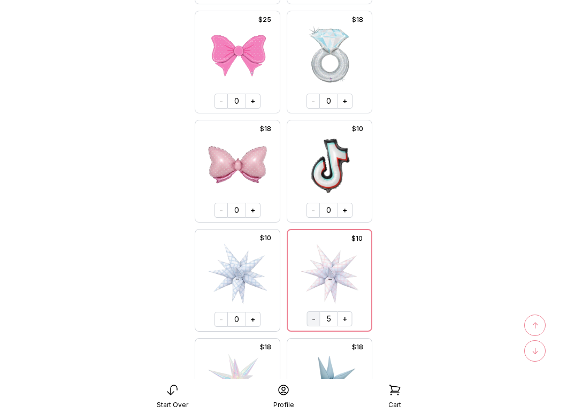
click at [313, 319] on button "-" at bounding box center [313, 318] width 13 height 15
click at [313, 319] on button "-" at bounding box center [314, 318] width 13 height 15
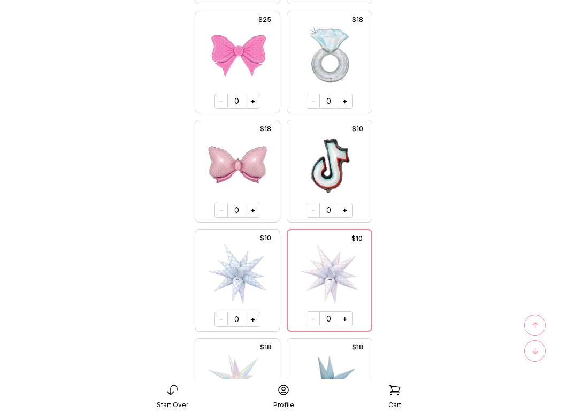
click at [315, 290] on img at bounding box center [330, 274] width 58 height 62
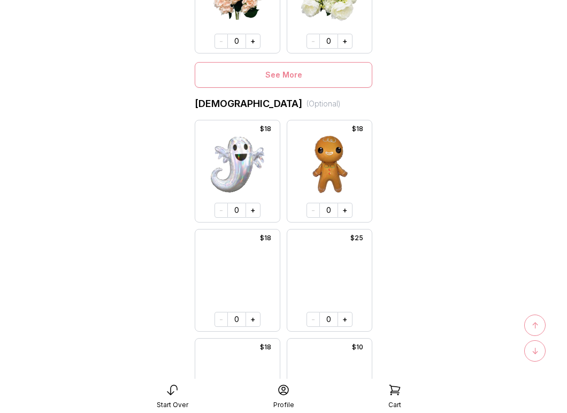
scroll to position [0, 0]
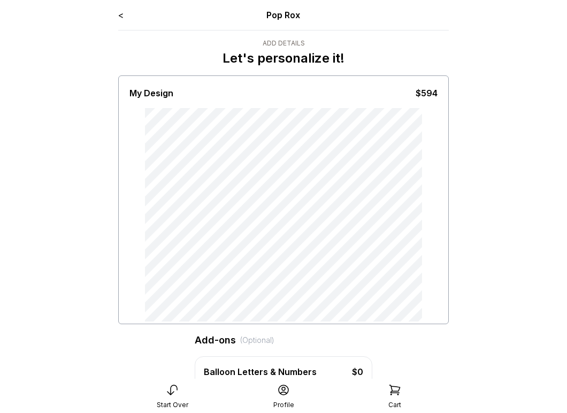
click at [123, 16] on link "<" at bounding box center [120, 15] width 5 height 11
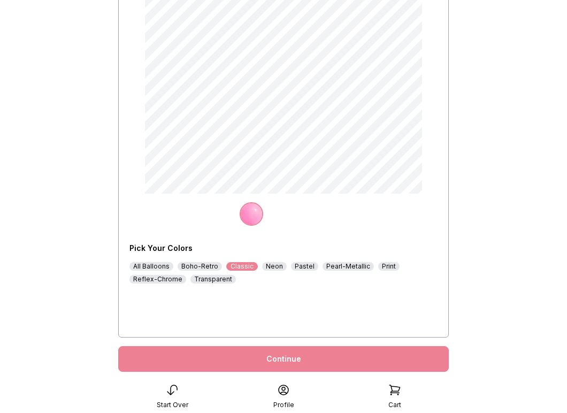
scroll to position [142, 0]
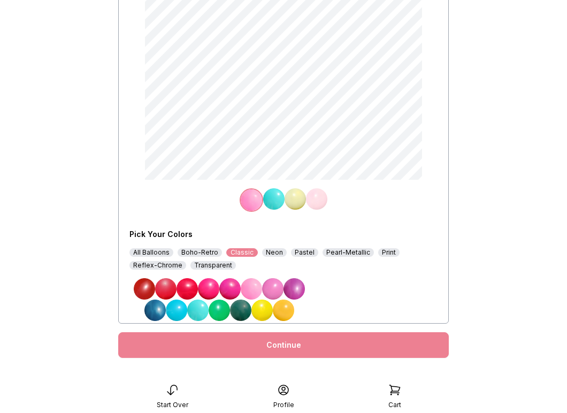
click at [274, 204] on img at bounding box center [273, 198] width 21 height 21
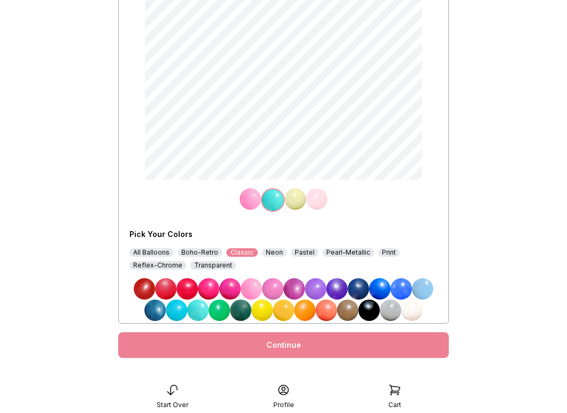
click at [303, 254] on div "Pastel" at bounding box center [304, 252] width 27 height 9
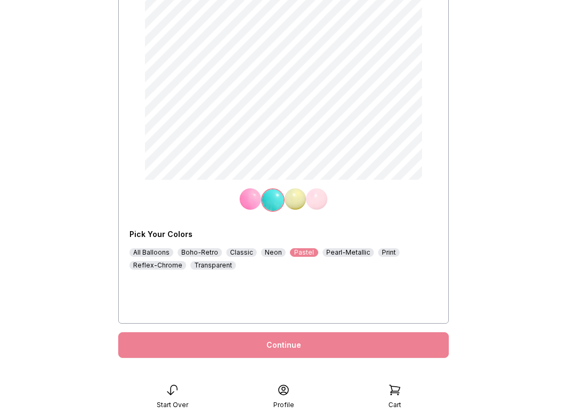
click at [382, 291] on img at bounding box center [379, 288] width 21 height 21
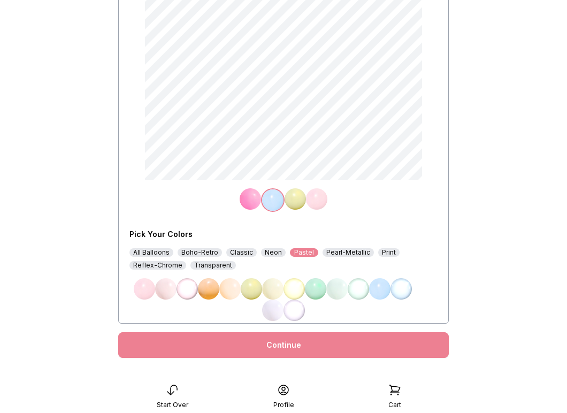
click at [253, 202] on img at bounding box center [250, 198] width 21 height 21
click at [272, 287] on img at bounding box center [272, 288] width 21 height 21
click at [290, 343] on div "Continue" at bounding box center [283, 345] width 331 height 26
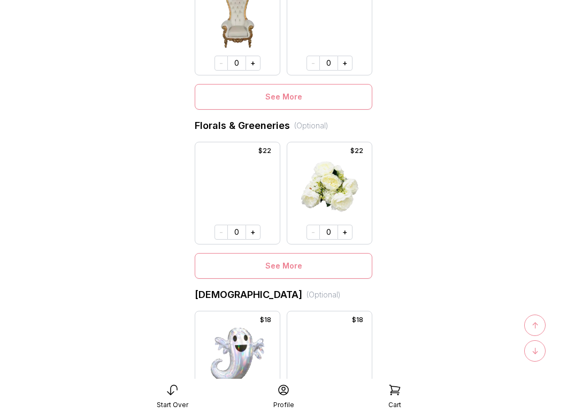
scroll to position [615, 0]
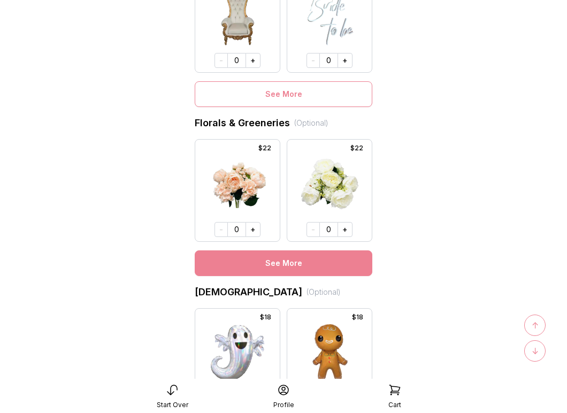
click at [313, 264] on button "See More" at bounding box center [284, 263] width 178 height 26
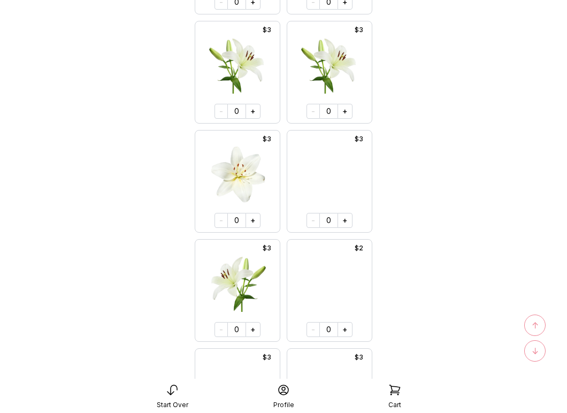
scroll to position [4338, 0]
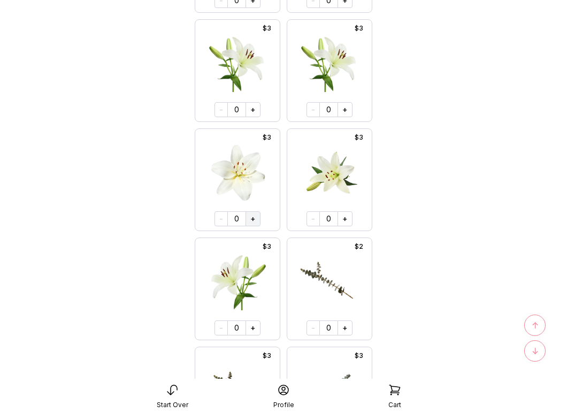
click at [253, 217] on button "+" at bounding box center [253, 218] width 15 height 15
click at [344, 216] on button "+" at bounding box center [345, 218] width 15 height 15
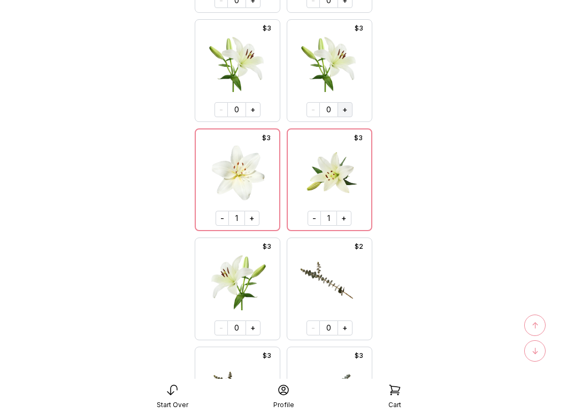
click at [345, 109] on button "+" at bounding box center [345, 109] width 15 height 15
click at [252, 216] on button "+" at bounding box center [252, 218] width 15 height 15
click at [343, 111] on button "+" at bounding box center [344, 109] width 15 height 15
click at [341, 219] on button "+" at bounding box center [344, 218] width 15 height 15
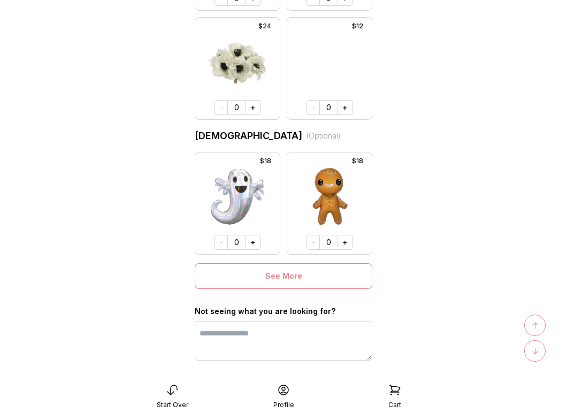
scroll to position [6308, 0]
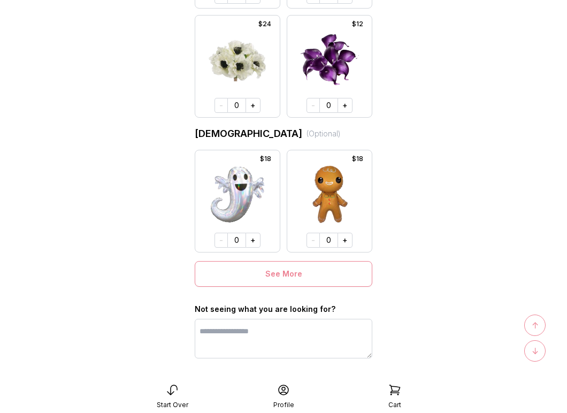
click at [539, 327] on div "↑" at bounding box center [534, 325] width 21 height 21
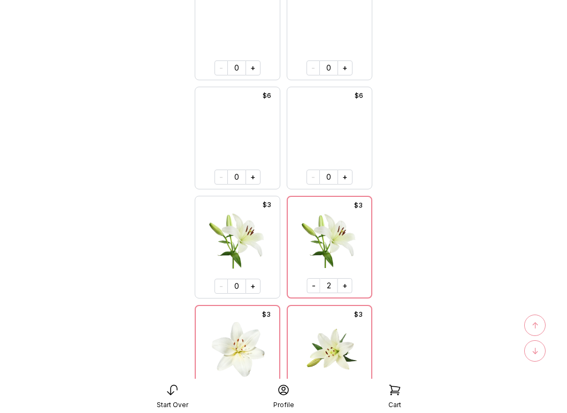
scroll to position [4163, 0]
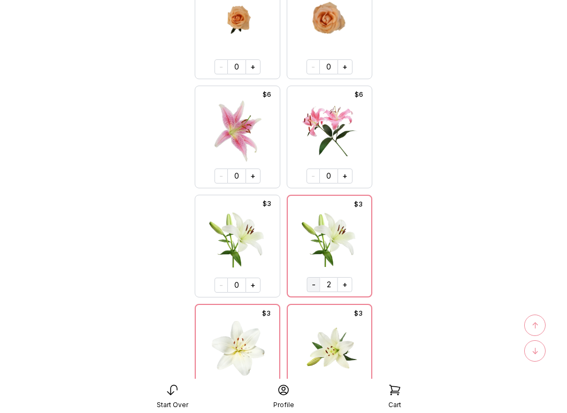
click at [313, 284] on button "-" at bounding box center [313, 284] width 13 height 15
click at [313, 284] on button "-" at bounding box center [314, 284] width 13 height 15
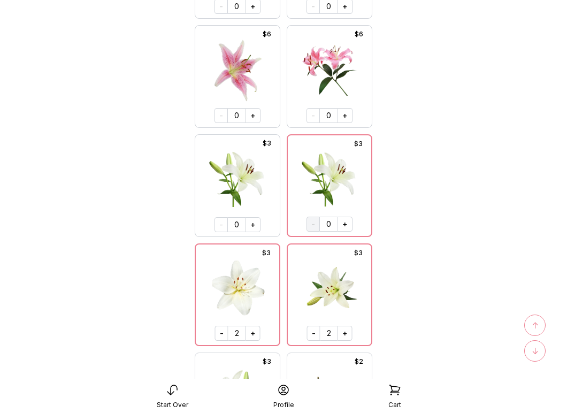
scroll to position [4305, 0]
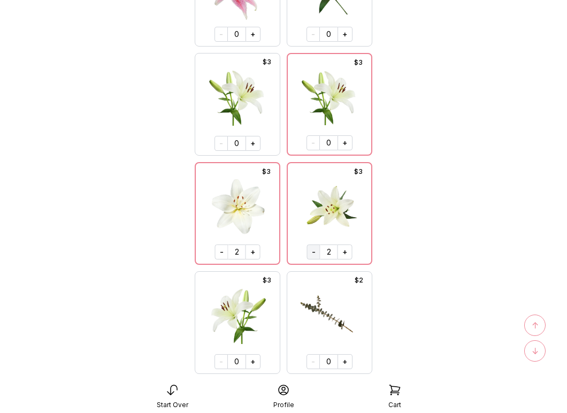
click at [313, 253] on button "-" at bounding box center [313, 252] width 13 height 15
click at [313, 253] on button "-" at bounding box center [314, 252] width 13 height 15
click at [224, 250] on button "-" at bounding box center [221, 252] width 13 height 15
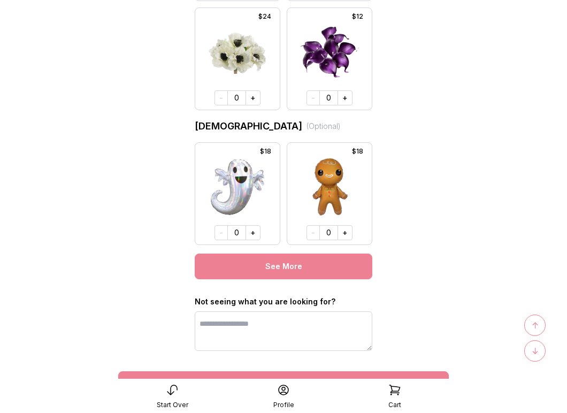
scroll to position [6317, 0]
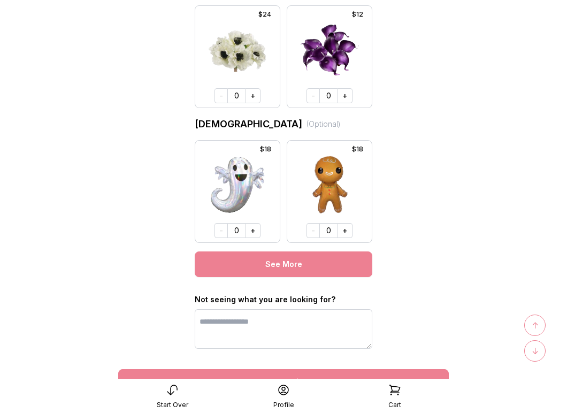
click at [288, 263] on button "See More" at bounding box center [284, 265] width 178 height 26
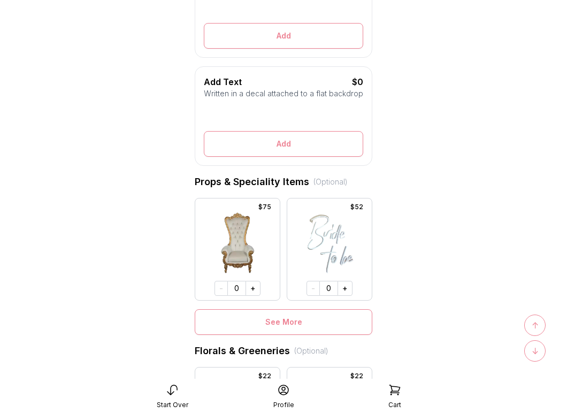
scroll to position [382, 0]
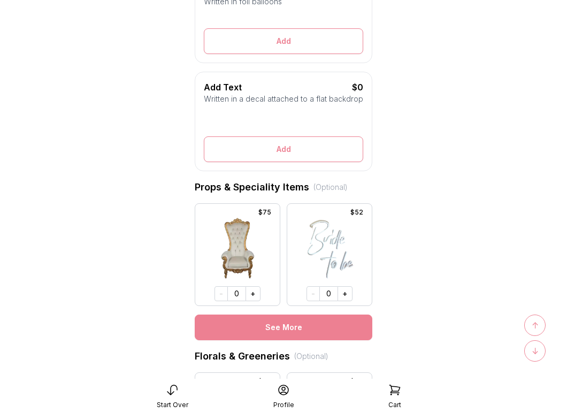
click at [289, 330] on button "See More" at bounding box center [284, 328] width 178 height 26
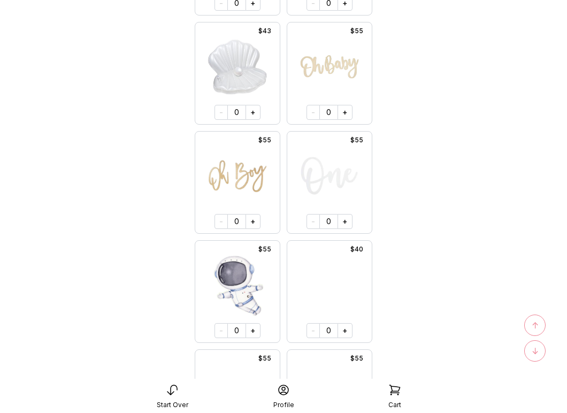
scroll to position [2195, 0]
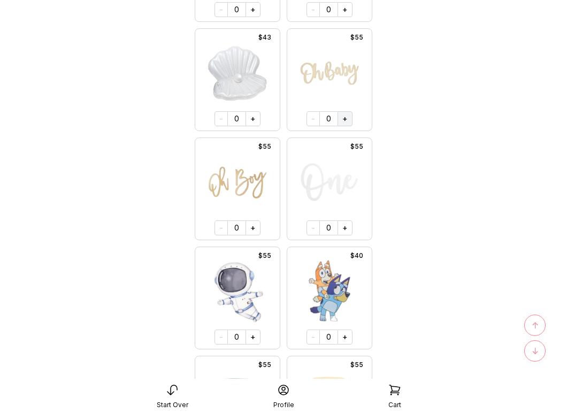
click at [344, 120] on button "+" at bounding box center [345, 118] width 15 height 15
click at [532, 324] on span "↑" at bounding box center [535, 325] width 7 height 13
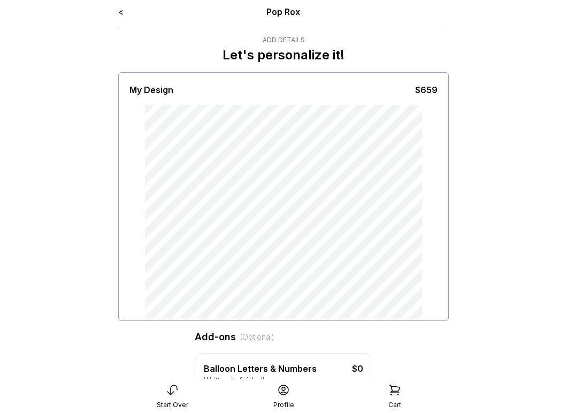
scroll to position [0, 0]
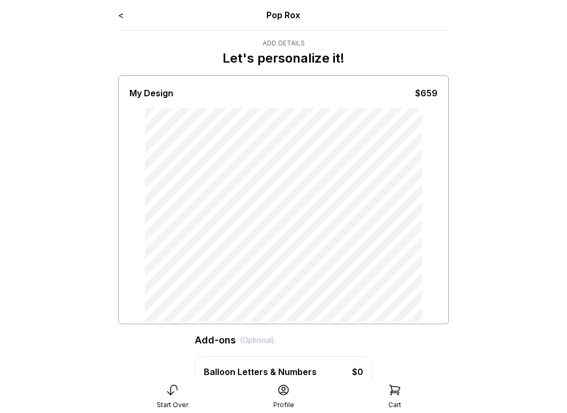
click at [424, 192] on div at bounding box center [284, 215] width 308 height 214
click at [429, 256] on div at bounding box center [284, 215] width 308 height 214
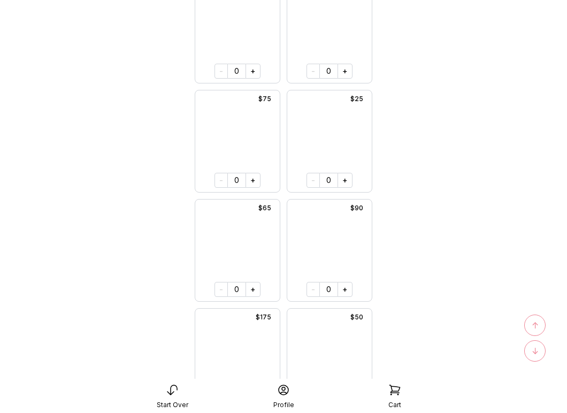
scroll to position [963, 0]
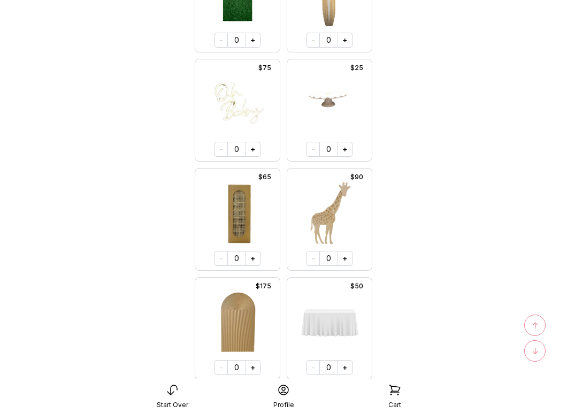
click at [532, 353] on span "↓" at bounding box center [535, 351] width 7 height 13
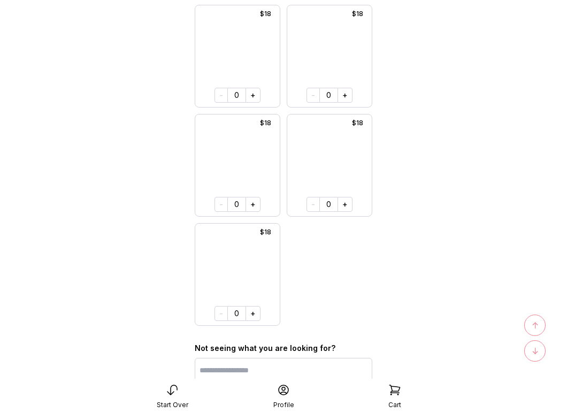
scroll to position [21358, 0]
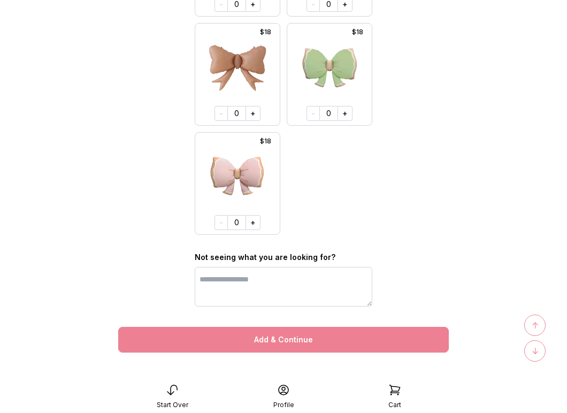
click at [287, 339] on button "Add & Continue" at bounding box center [283, 340] width 331 height 26
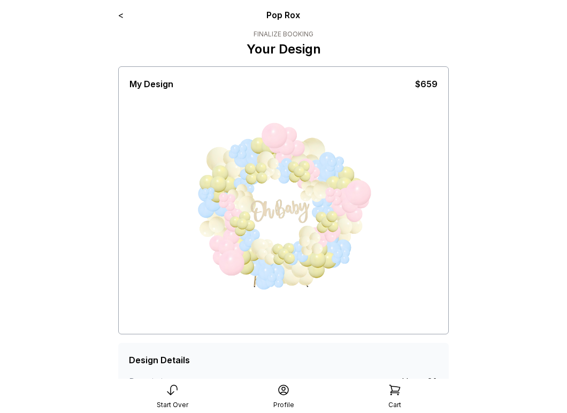
scroll to position [180, 0]
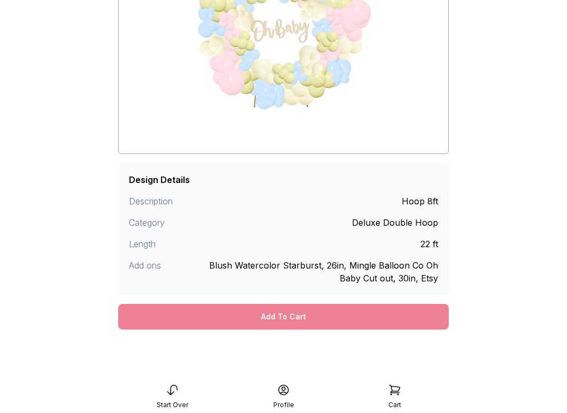
click at [280, 321] on div "Add To Cart" at bounding box center [283, 317] width 331 height 26
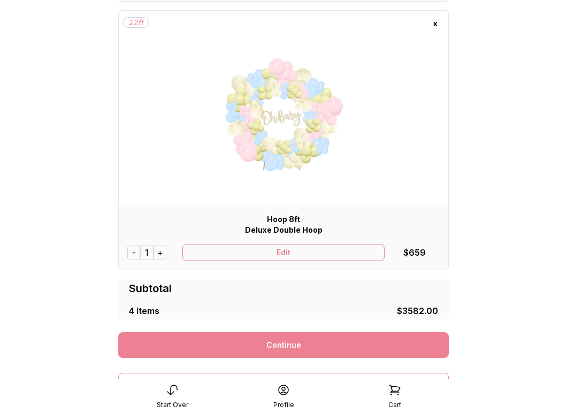
scroll to position [876, 0]
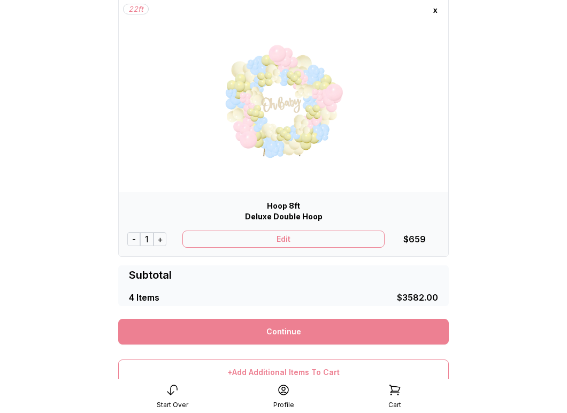
click at [287, 239] on div "Edit" at bounding box center [284, 239] width 203 height 17
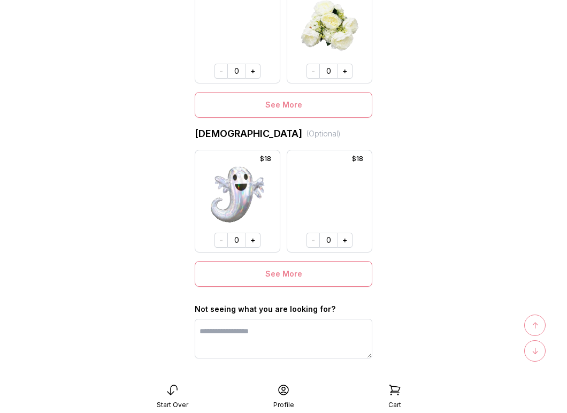
scroll to position [773, 0]
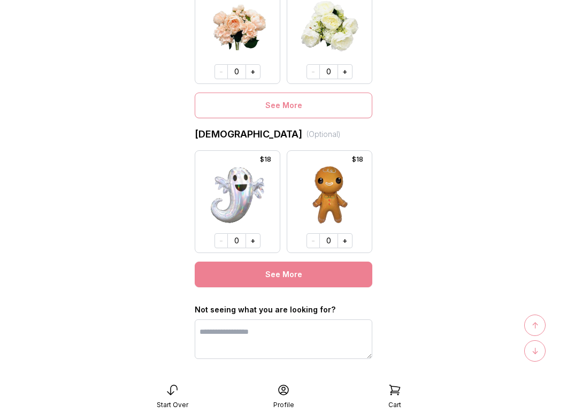
click at [291, 276] on button "See More" at bounding box center [284, 275] width 178 height 26
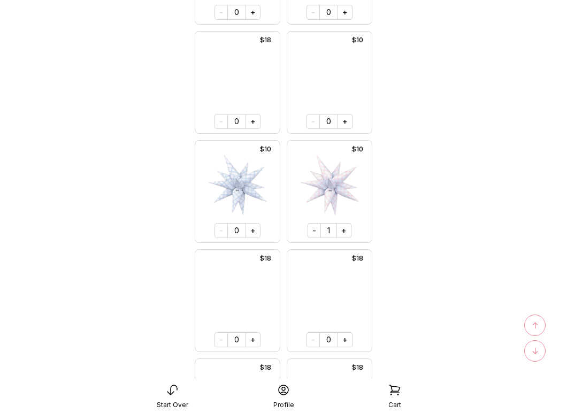
scroll to position [6028, 0]
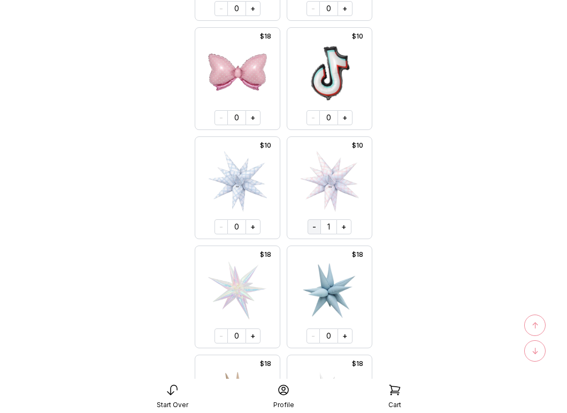
click at [311, 225] on button "-" at bounding box center [314, 226] width 13 height 15
click at [534, 349] on span "↓" at bounding box center [535, 351] width 7 height 13
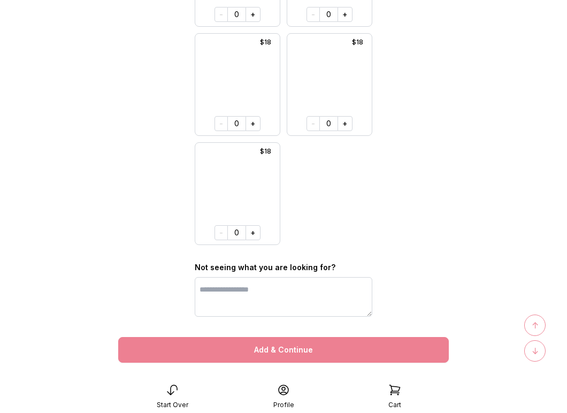
scroll to position [9745, 0]
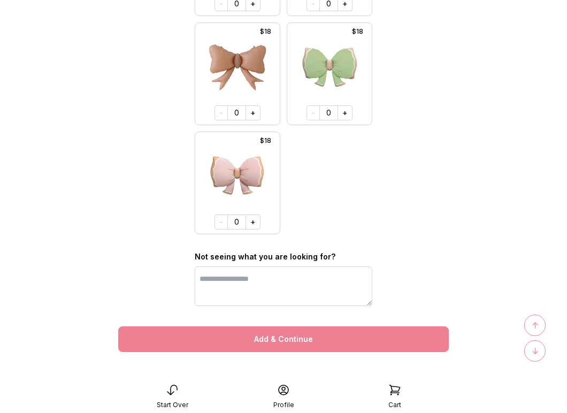
click at [280, 340] on button "Add & Continue" at bounding box center [283, 339] width 331 height 26
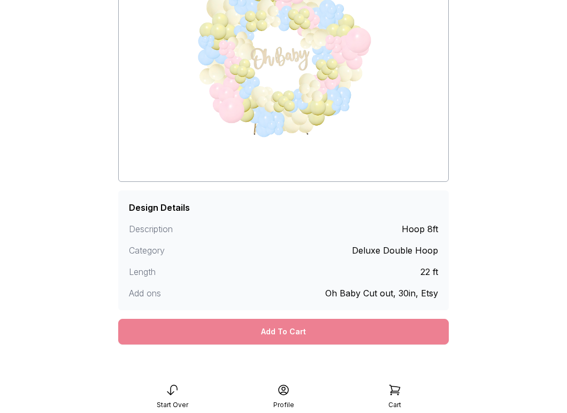
scroll to position [168, 0]
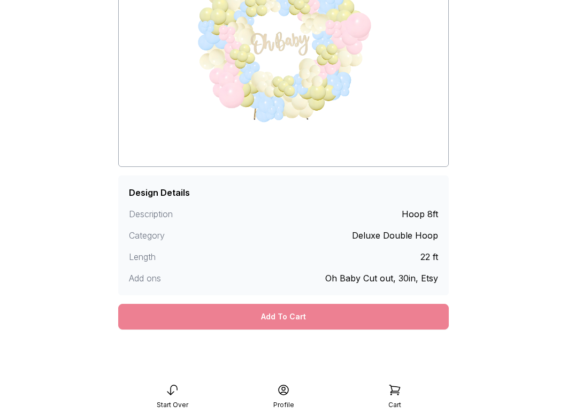
click at [275, 315] on div "Add To Cart" at bounding box center [283, 317] width 331 height 26
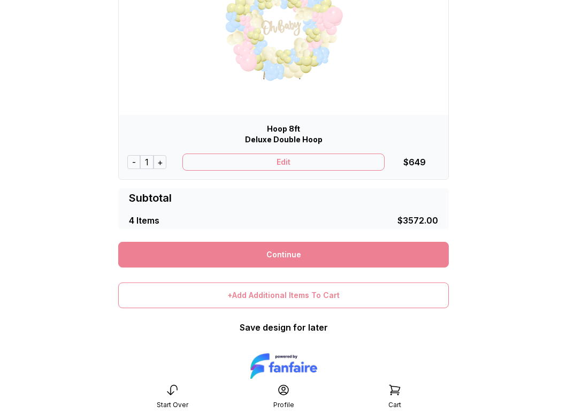
scroll to position [985, 0]
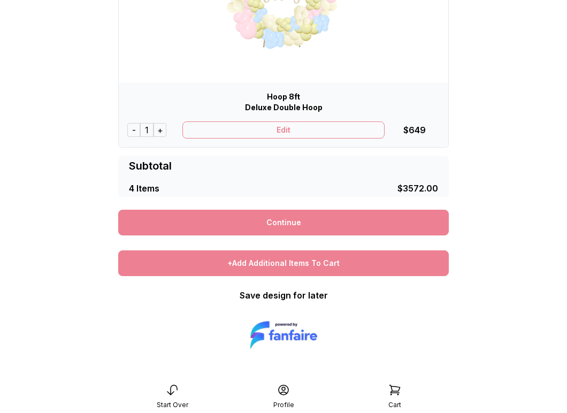
click at [280, 264] on div "+Add Additional Items To Cart" at bounding box center [283, 263] width 331 height 26
